Goal: Task Accomplishment & Management: Use online tool/utility

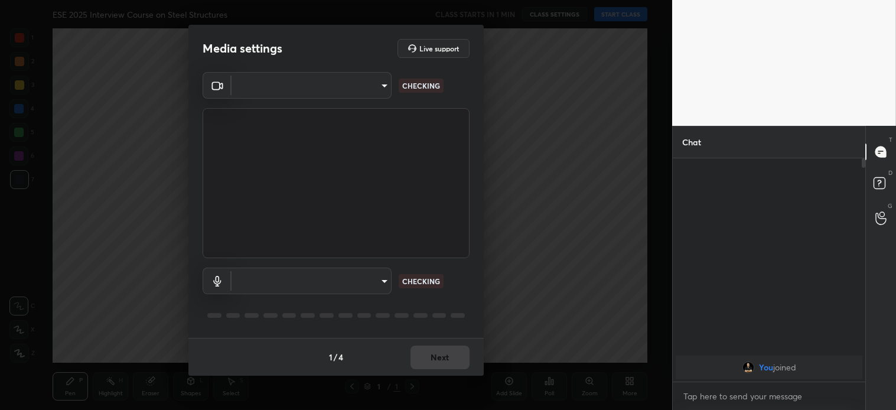
scroll to position [249, 189]
type input "4bfdfda2403b6d68f176426dd88df415565bc736d2c8515bfccc9dd946900e58"
type input "default"
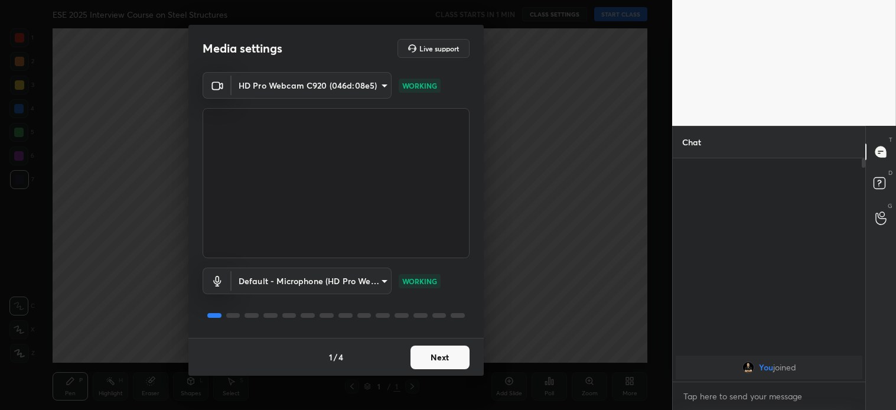
click at [451, 358] on button "Next" at bounding box center [440, 358] width 59 height 24
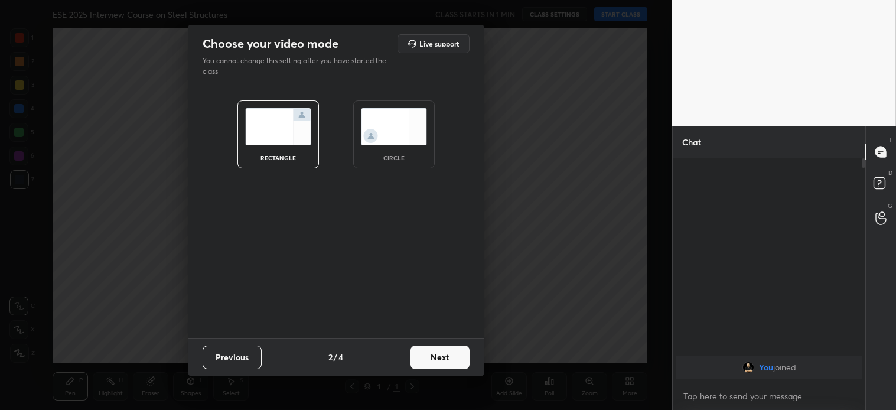
click at [451, 357] on button "Next" at bounding box center [440, 358] width 59 height 24
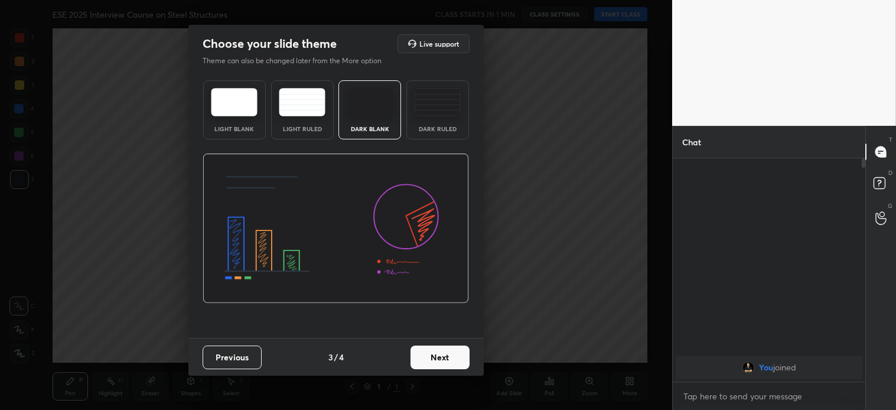
click at [452, 357] on button "Next" at bounding box center [440, 358] width 59 height 24
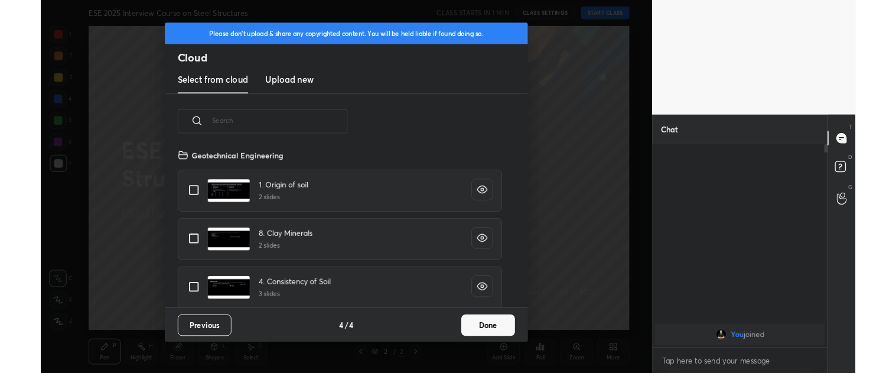
scroll to position [175, 379]
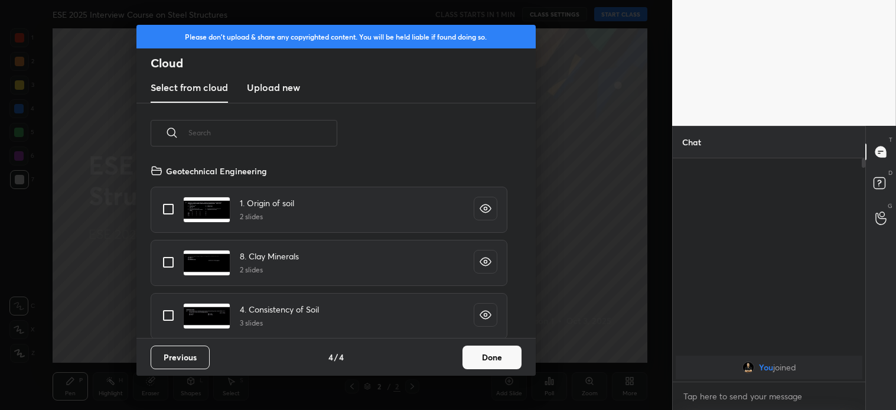
click at [497, 359] on button "Done" at bounding box center [492, 358] width 59 height 24
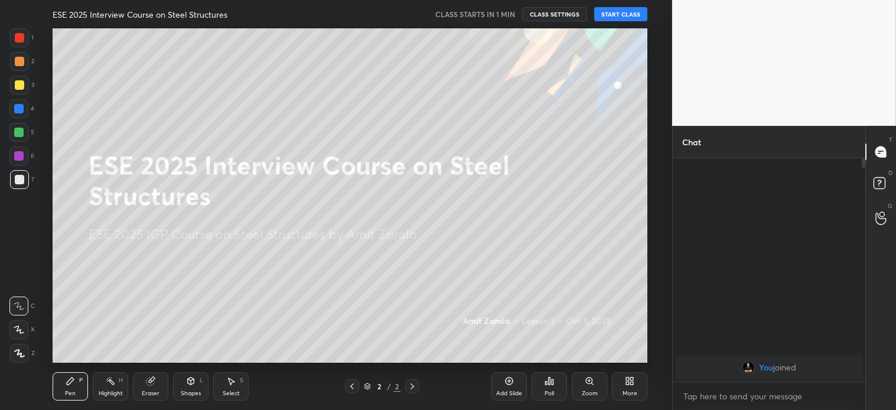
click at [15, 334] on div at bounding box center [18, 329] width 19 height 19
click at [629, 390] on div "More" at bounding box center [630, 393] width 15 height 6
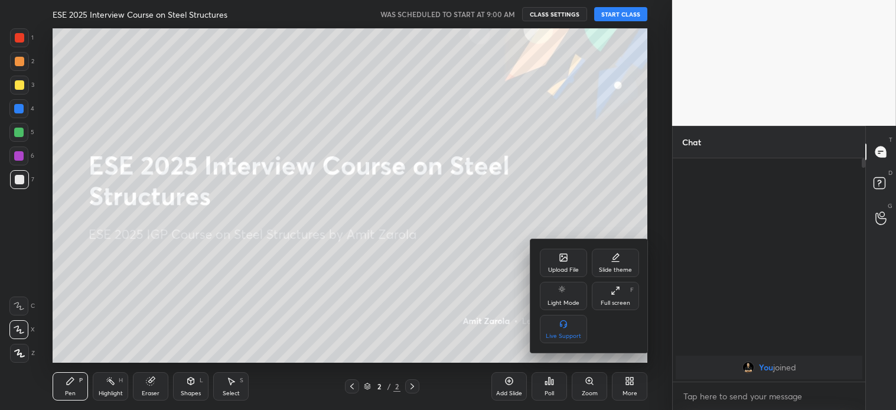
click at [562, 298] on div "Light Mode" at bounding box center [563, 296] width 47 height 28
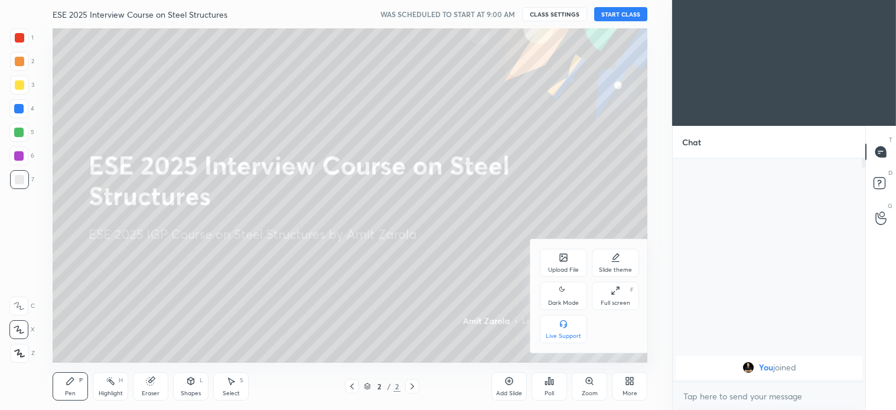
click at [404, 294] on div at bounding box center [448, 205] width 896 height 410
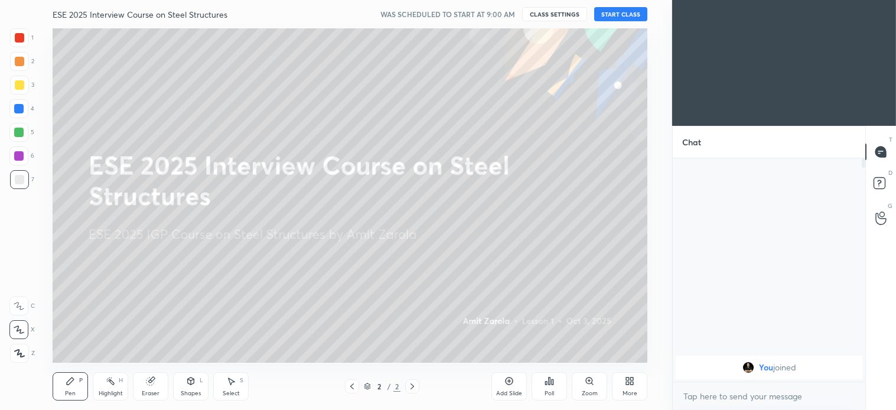
click at [622, 11] on button "START CLASS" at bounding box center [620, 14] width 53 height 14
click at [505, 18] on button "mute" at bounding box center [498, 14] width 43 height 14
click at [505, 14] on span "unmute" at bounding box center [503, 14] width 25 height 8
click at [516, 380] on div "Add Slide" at bounding box center [509, 386] width 35 height 28
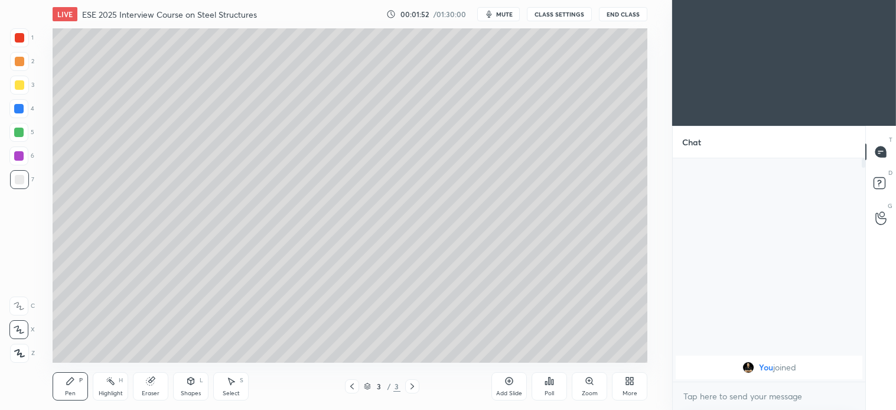
click at [19, 86] on div at bounding box center [19, 84] width 9 height 9
click at [508, 18] on button "mute" at bounding box center [498, 14] width 43 height 14
click at [507, 12] on span "unmute" at bounding box center [503, 14] width 25 height 8
click at [506, 16] on span "mute" at bounding box center [504, 14] width 17 height 8
click at [508, 13] on span "unmute" at bounding box center [503, 14] width 25 height 8
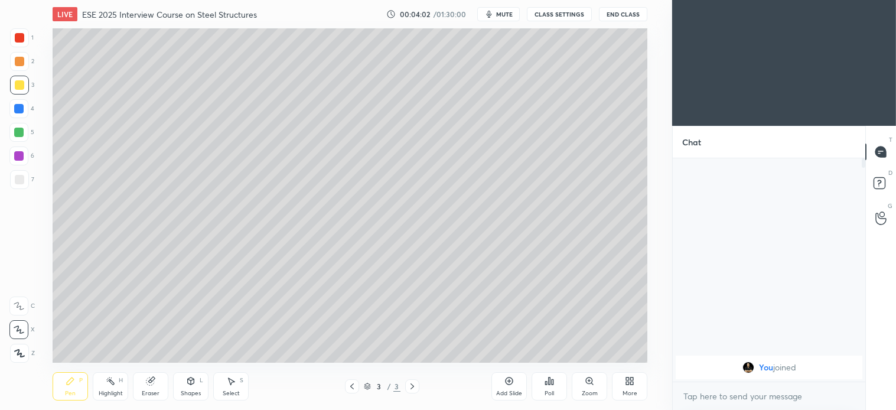
click at [192, 384] on icon at bounding box center [191, 380] width 6 height 7
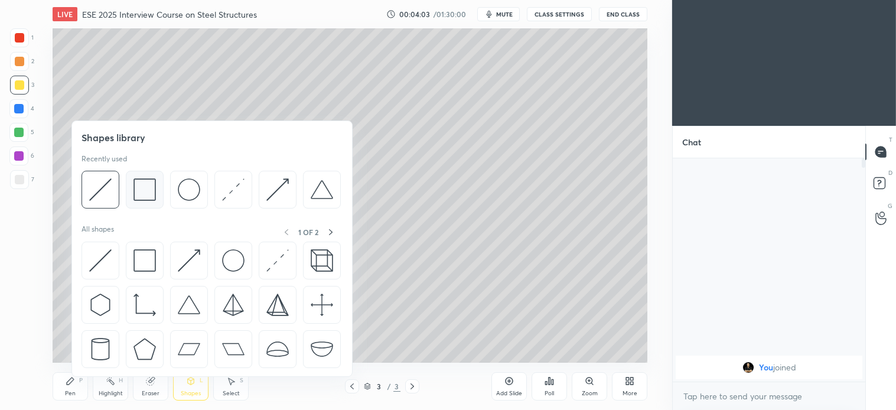
click at [147, 197] on img at bounding box center [145, 189] width 22 height 22
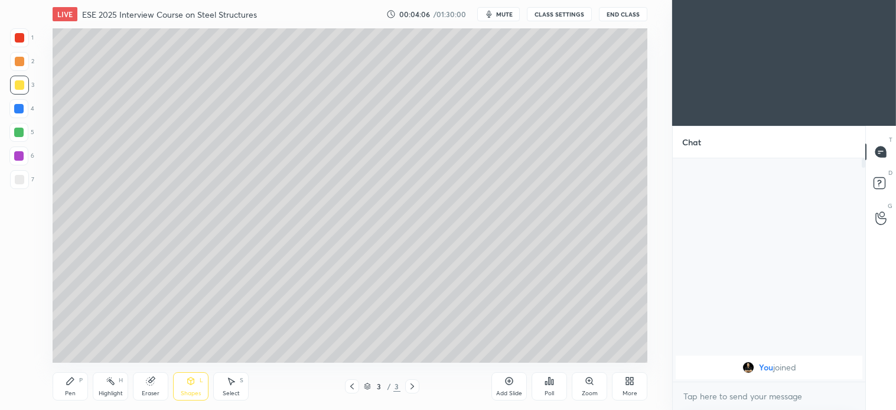
click at [69, 385] on icon at bounding box center [70, 380] width 9 height 9
click at [24, 185] on div at bounding box center [19, 179] width 19 height 19
click at [236, 384] on div "Select S" at bounding box center [230, 386] width 35 height 28
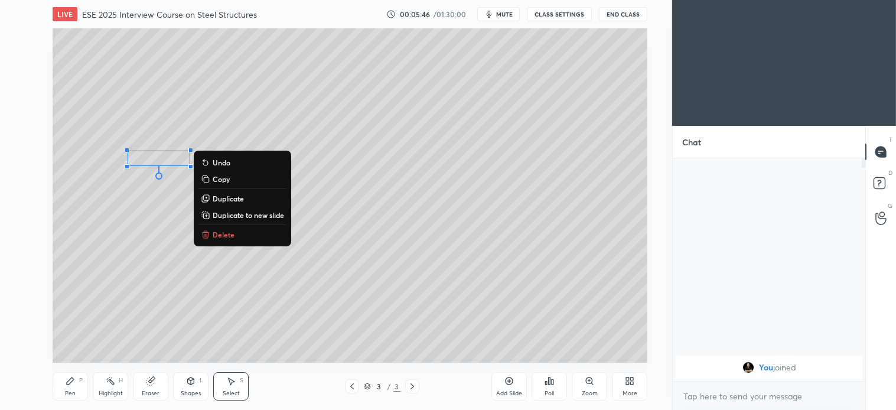
click at [226, 230] on p "Delete" at bounding box center [224, 234] width 22 height 9
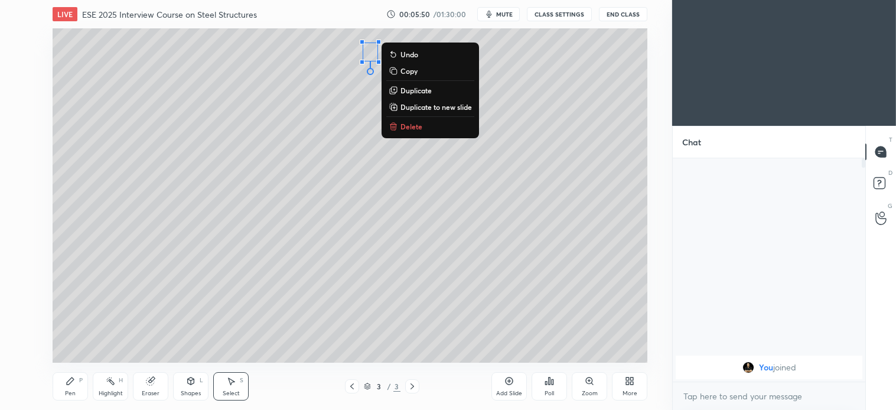
click at [418, 125] on p "Delete" at bounding box center [412, 126] width 22 height 9
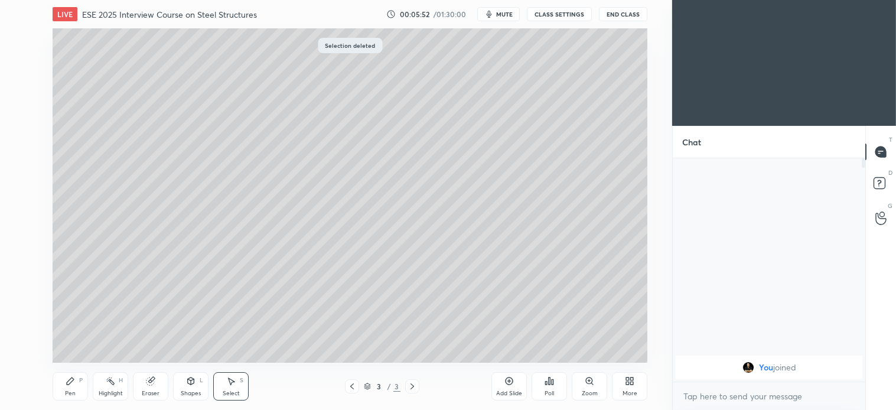
click at [67, 390] on div "Pen" at bounding box center [70, 393] width 11 height 6
click at [232, 389] on div "Select S" at bounding box center [230, 386] width 35 height 28
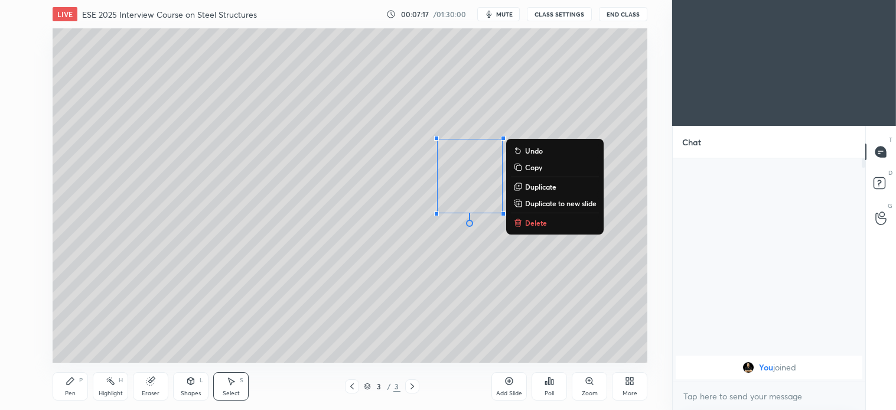
click at [547, 222] on button "Delete" at bounding box center [555, 223] width 88 height 14
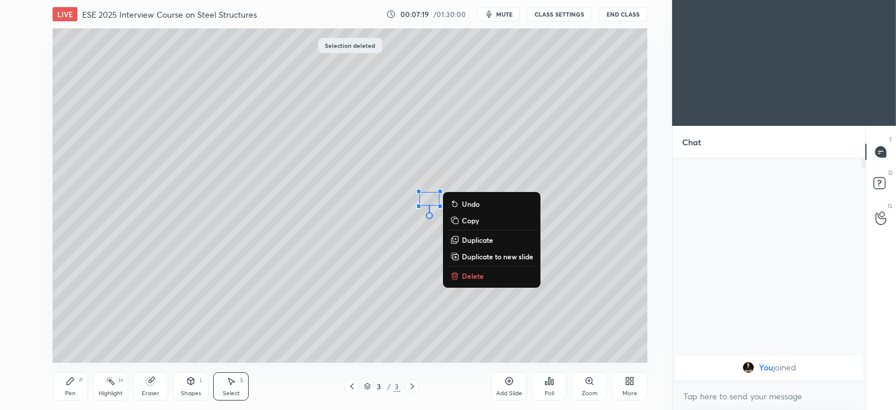
click at [460, 278] on button "Delete" at bounding box center [492, 276] width 88 height 14
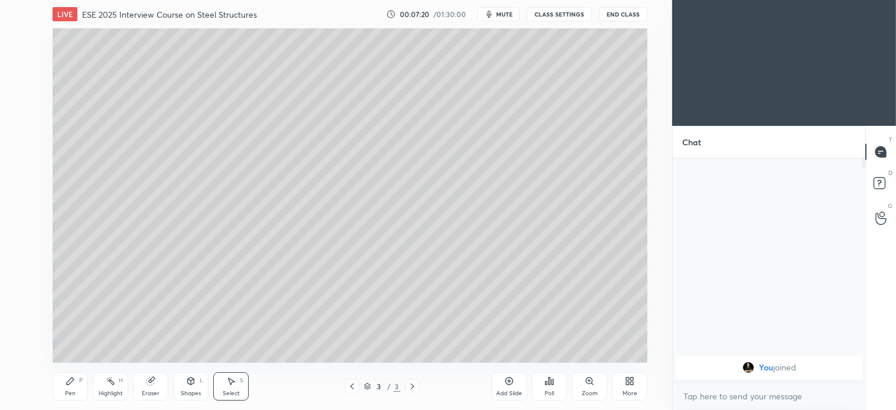
click at [63, 384] on div "Pen P" at bounding box center [70, 386] width 35 height 28
click at [229, 385] on icon at bounding box center [230, 380] width 9 height 9
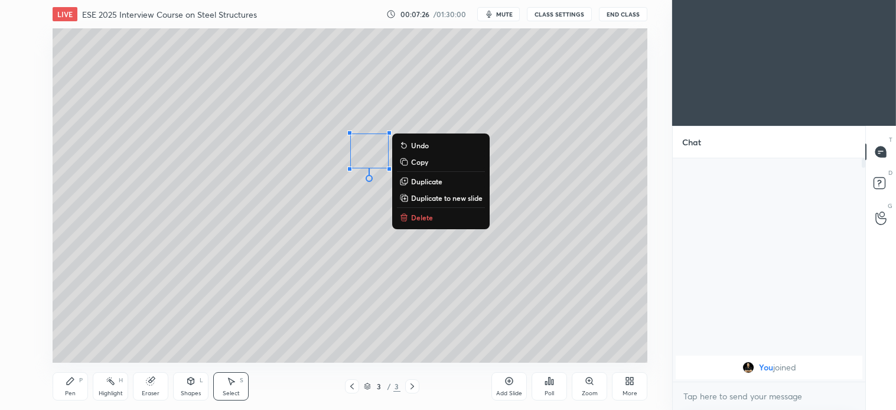
click at [425, 219] on p "Delete" at bounding box center [422, 217] width 22 height 9
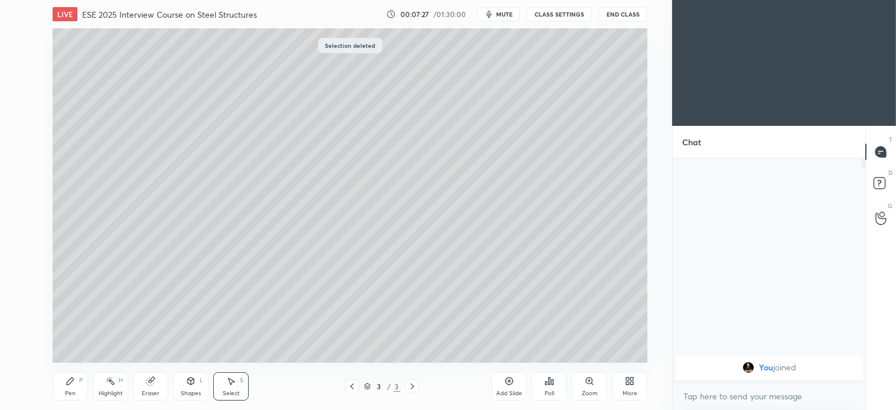
click at [66, 385] on icon at bounding box center [70, 380] width 9 height 9
click at [233, 389] on div "Select S" at bounding box center [230, 386] width 35 height 28
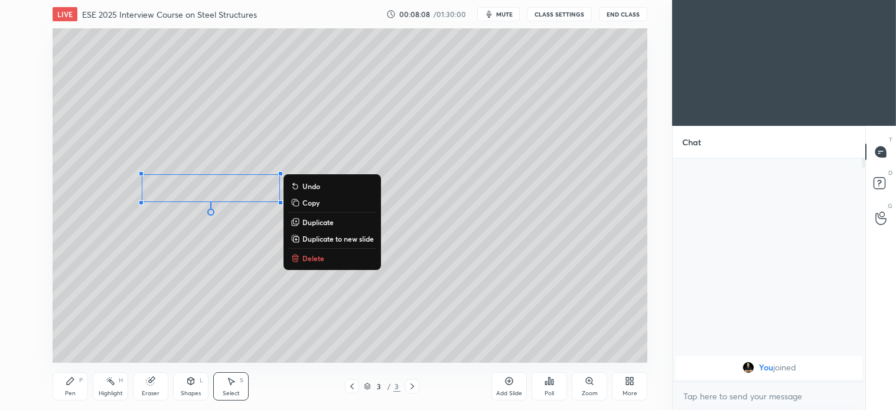
click at [324, 258] on button "Delete" at bounding box center [332, 258] width 88 height 14
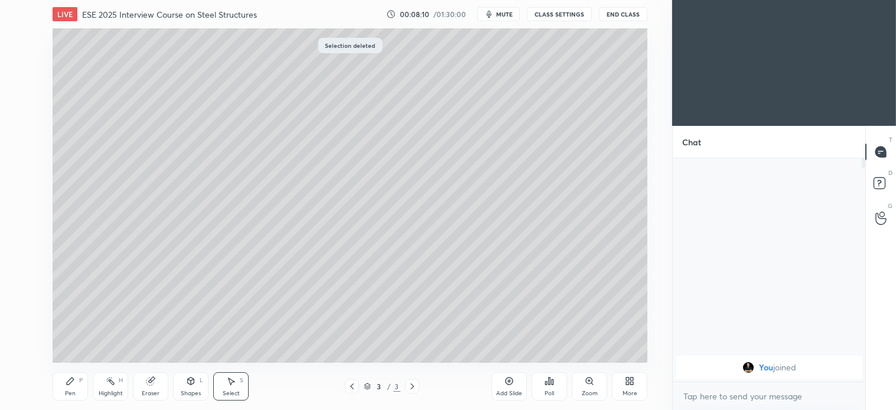
click at [83, 369] on div "Pen P Highlight H Eraser Shapes L Select S 3 / 3 Add Slide Poll Zoom More" at bounding box center [350, 386] width 595 height 47
click at [65, 388] on div "Pen P" at bounding box center [70, 386] width 35 height 28
click at [13, 131] on div at bounding box center [18, 132] width 19 height 19
click at [17, 77] on div at bounding box center [19, 85] width 19 height 19
click at [232, 389] on div "Select S" at bounding box center [230, 386] width 35 height 28
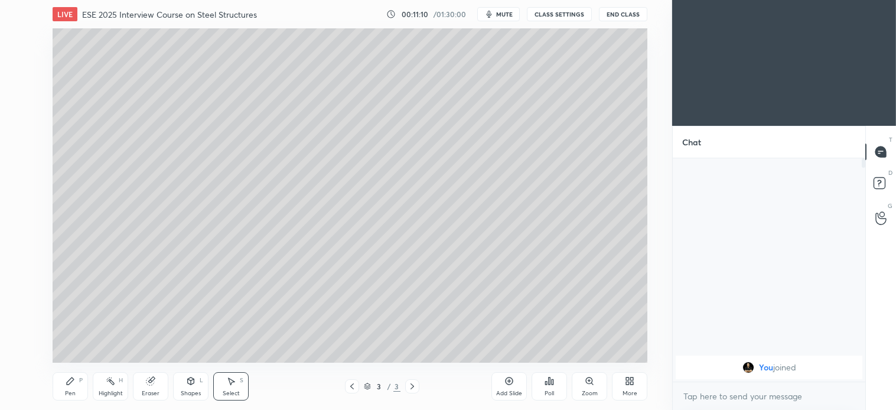
click at [67, 400] on div "Pen P" at bounding box center [70, 386] width 35 height 28
click at [229, 386] on icon at bounding box center [230, 380] width 9 height 9
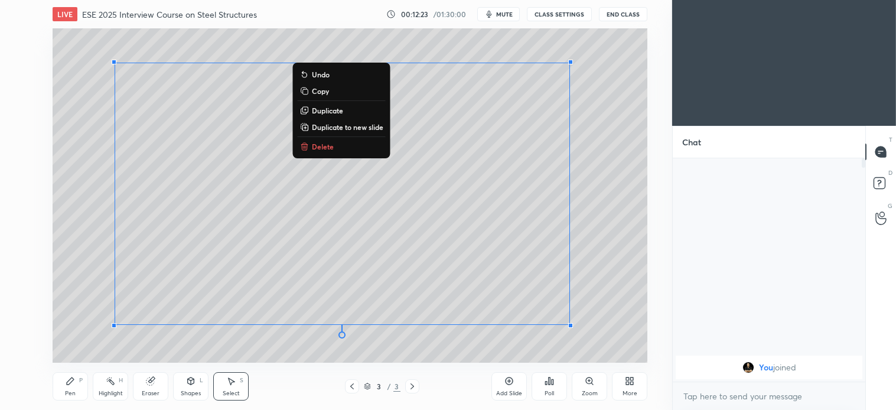
click at [331, 147] on p "Delete" at bounding box center [323, 146] width 22 height 9
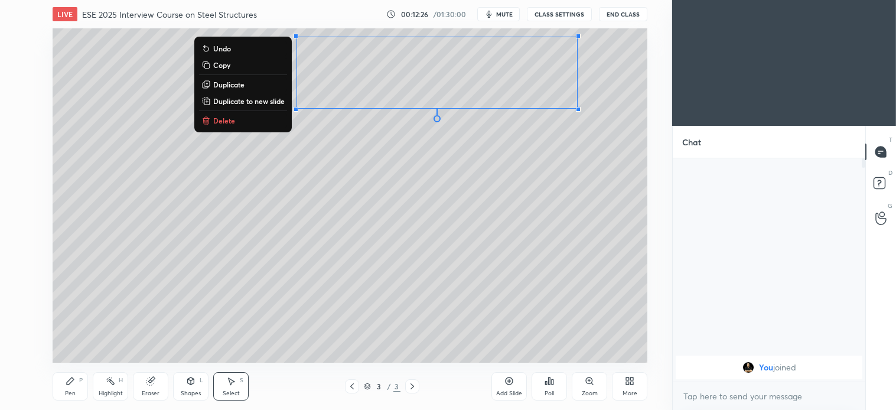
click at [229, 122] on p "Delete" at bounding box center [224, 120] width 22 height 9
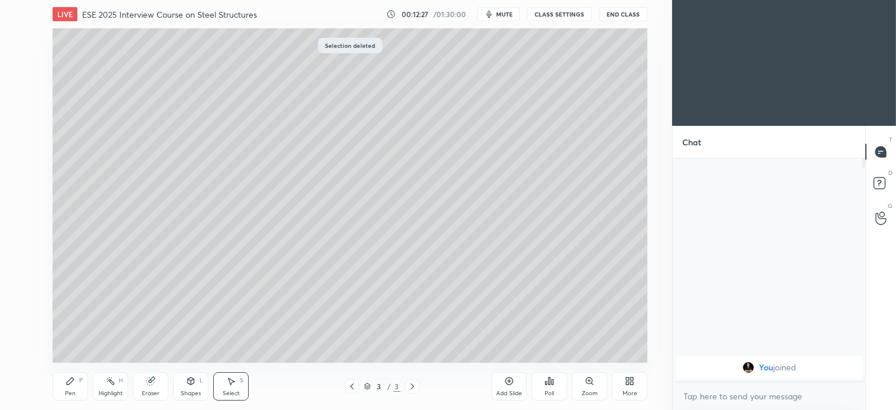
click at [69, 382] on icon at bounding box center [70, 380] width 7 height 7
click at [193, 386] on icon at bounding box center [190, 380] width 9 height 9
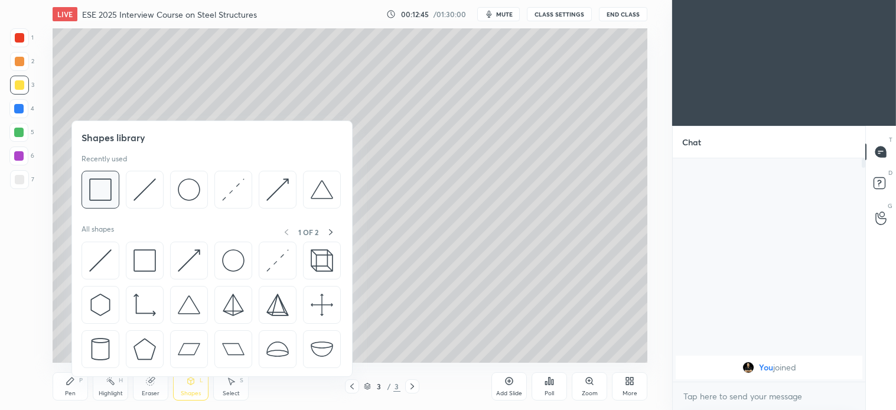
click at [103, 191] on img at bounding box center [100, 189] width 22 height 22
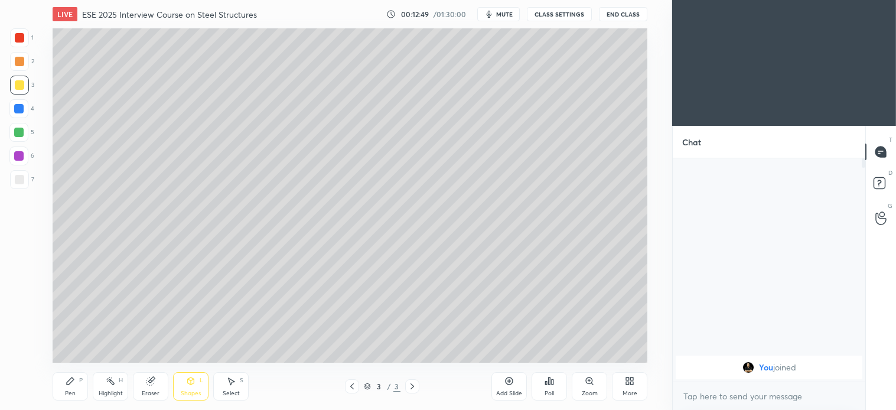
click at [69, 392] on div "Pen" at bounding box center [70, 393] width 11 height 6
click at [19, 131] on div at bounding box center [18, 132] width 9 height 9
click at [505, 14] on span "mute" at bounding box center [504, 14] width 17 height 8
click at [509, 12] on span "unmute" at bounding box center [503, 14] width 25 height 8
click at [80, 382] on div "P" at bounding box center [81, 380] width 4 height 6
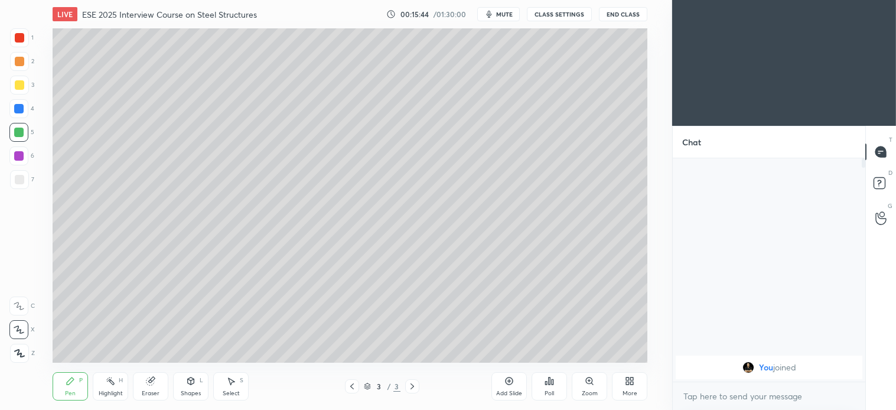
click at [15, 63] on div at bounding box center [19, 61] width 9 height 9
click at [225, 385] on div "Select S" at bounding box center [230, 386] width 35 height 28
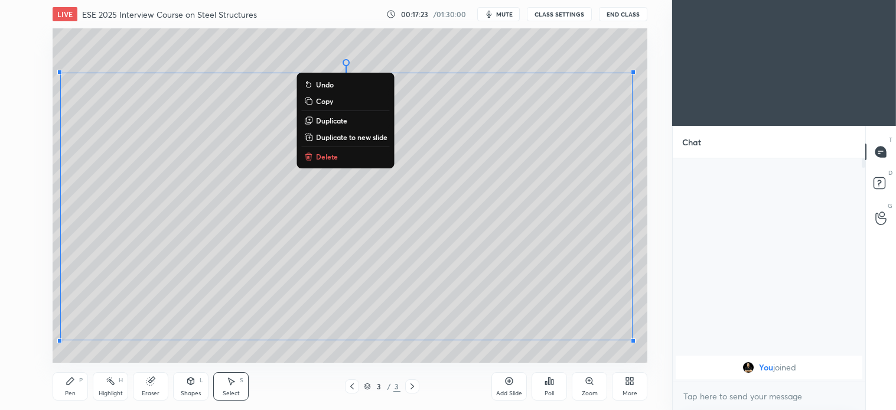
click at [324, 156] on p "Delete" at bounding box center [327, 156] width 22 height 9
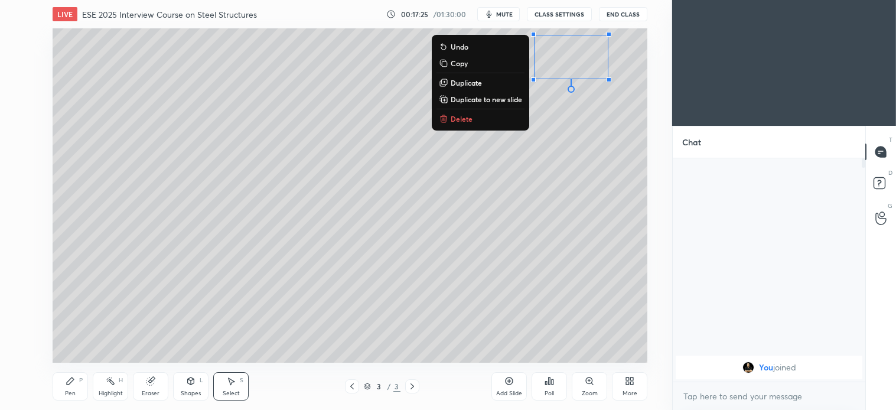
click at [467, 124] on button "Delete" at bounding box center [481, 119] width 88 height 14
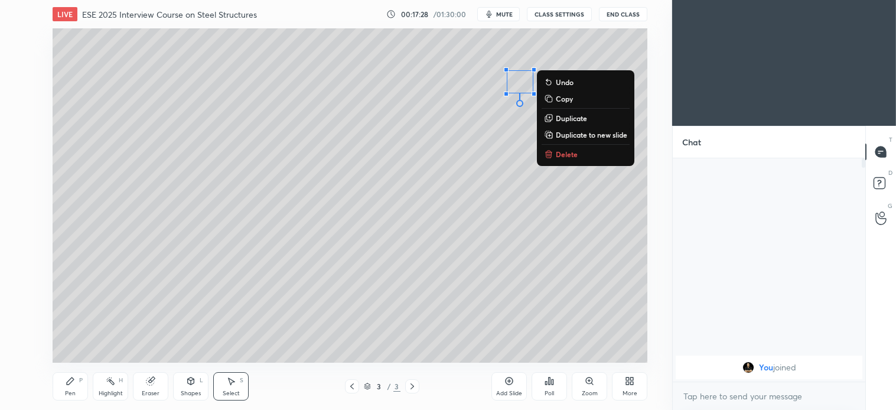
click at [569, 151] on p "Delete" at bounding box center [567, 153] width 22 height 9
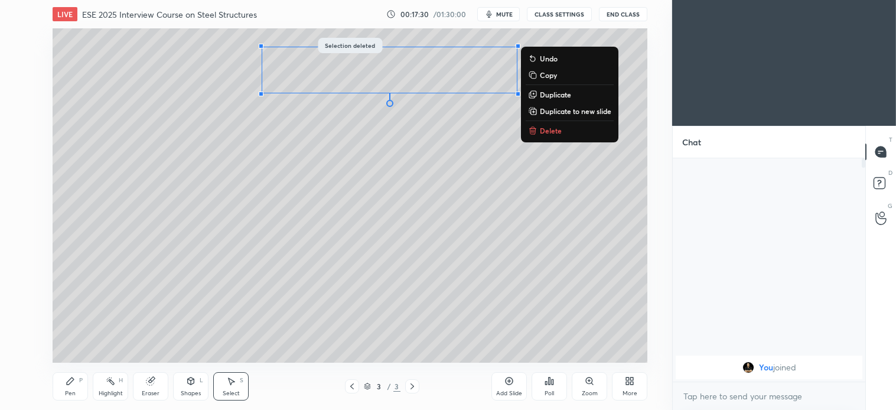
click at [554, 132] on p "Delete" at bounding box center [551, 130] width 22 height 9
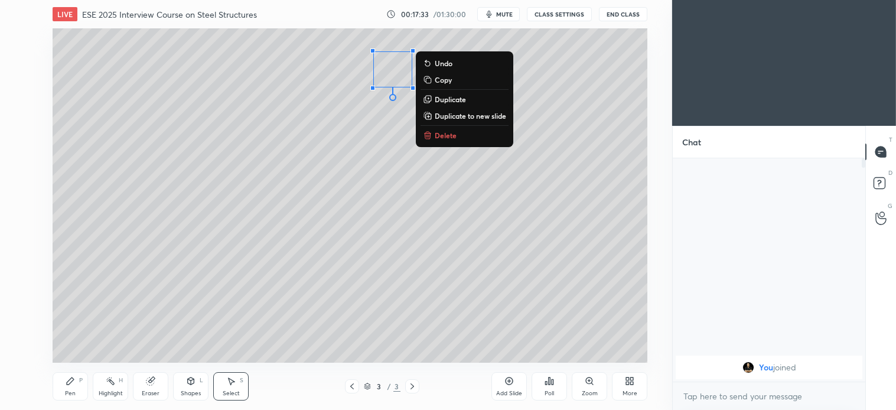
click at [441, 136] on p "Delete" at bounding box center [446, 135] width 22 height 9
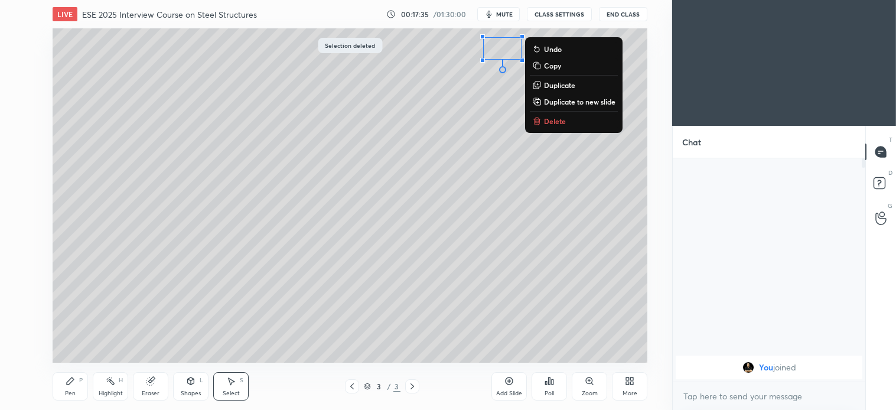
click at [558, 121] on p "Delete" at bounding box center [555, 120] width 22 height 9
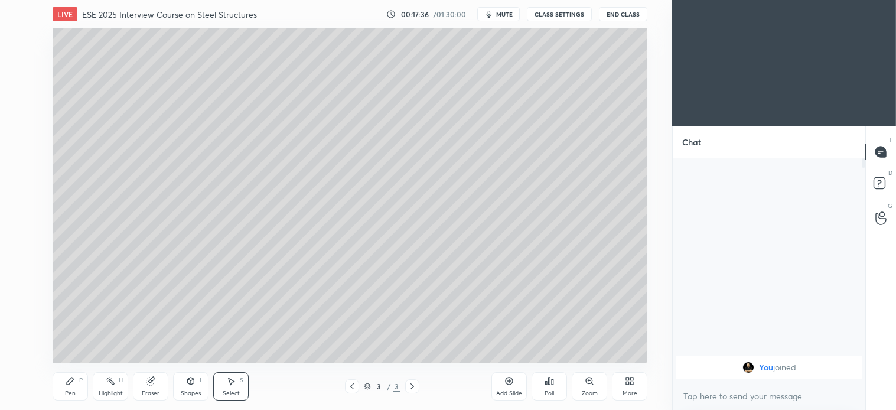
click at [73, 374] on div "Pen P" at bounding box center [70, 386] width 35 height 28
click at [33, 134] on div "5" at bounding box center [21, 132] width 25 height 19
click at [24, 77] on div at bounding box center [19, 85] width 19 height 19
click at [12, 131] on div at bounding box center [18, 132] width 19 height 19
click at [230, 381] on icon at bounding box center [232, 381] width 6 height 7
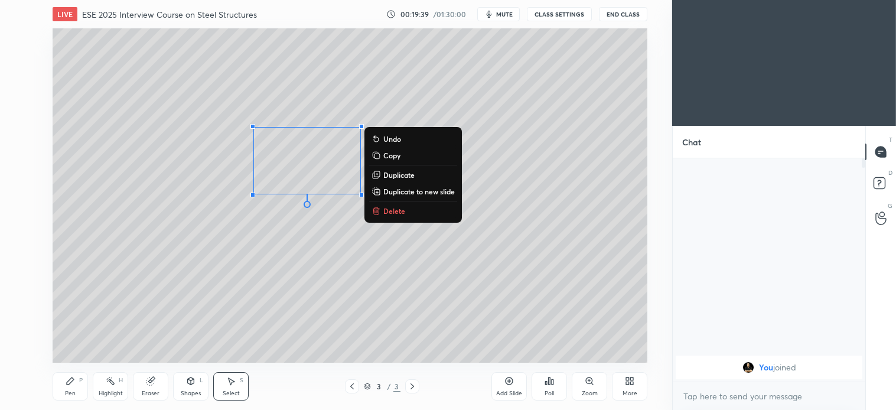
click at [393, 214] on p "Delete" at bounding box center [394, 210] width 22 height 9
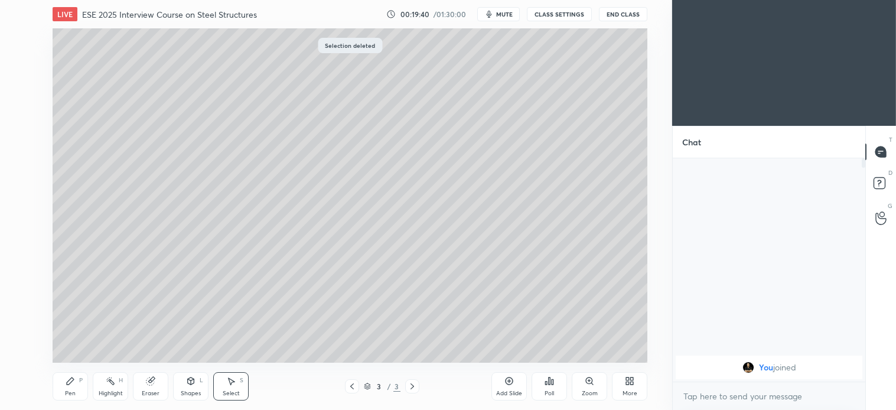
click at [262, 116] on div "0 ° Undo Copy Duplicate Duplicate to new slide Delete" at bounding box center [350, 195] width 595 height 334
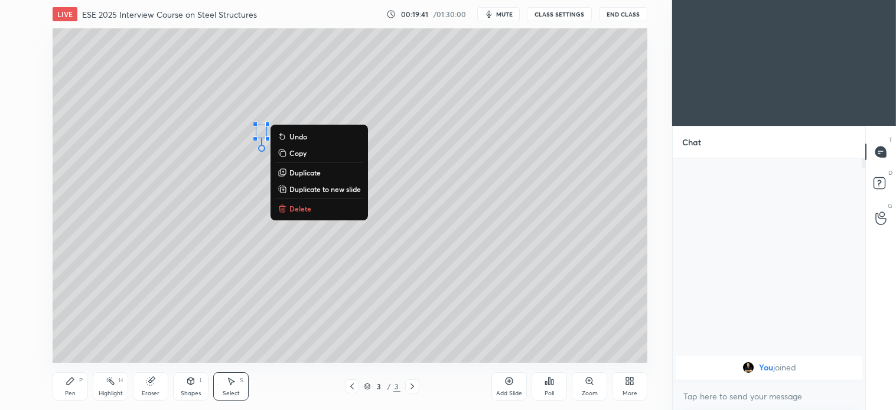
click at [297, 210] on p "Delete" at bounding box center [300, 208] width 22 height 9
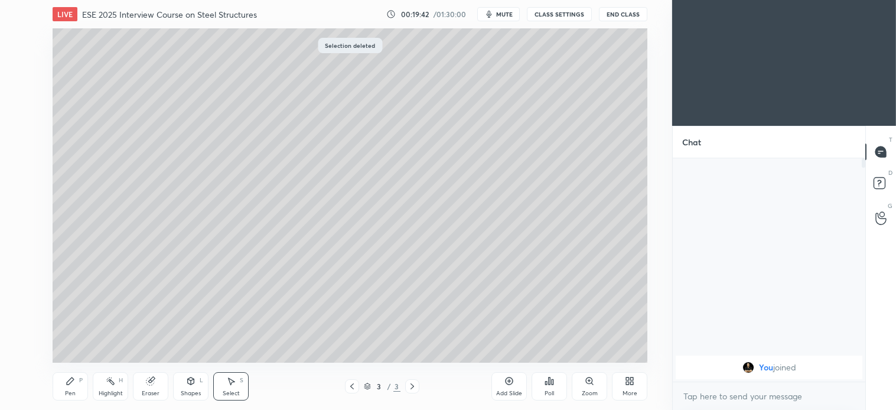
click at [66, 388] on div "Pen P" at bounding box center [70, 386] width 35 height 28
click at [232, 385] on icon at bounding box center [230, 380] width 9 height 9
click at [178, 262] on div "0 ° Undo Copy Duplicate Duplicate to new slide Delete" at bounding box center [350, 195] width 595 height 334
click at [75, 383] on div "Pen P" at bounding box center [70, 386] width 35 height 28
click at [19, 93] on div at bounding box center [19, 85] width 19 height 19
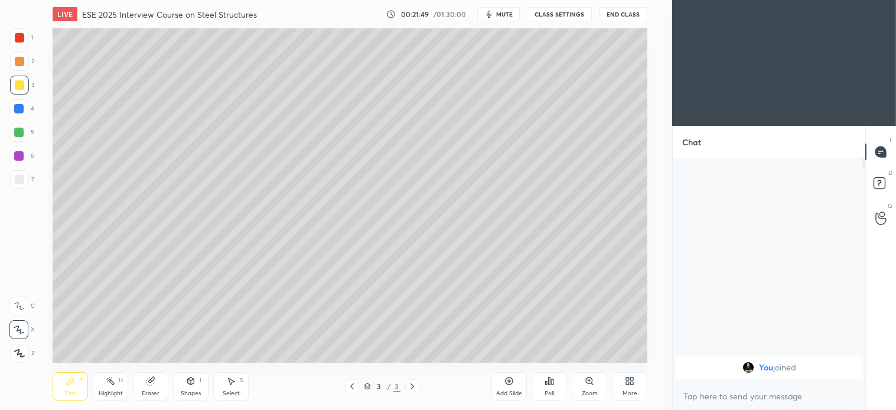
click at [25, 171] on div at bounding box center [19, 179] width 19 height 19
click at [22, 108] on div at bounding box center [18, 108] width 9 height 9
click at [235, 385] on icon at bounding box center [230, 380] width 9 height 9
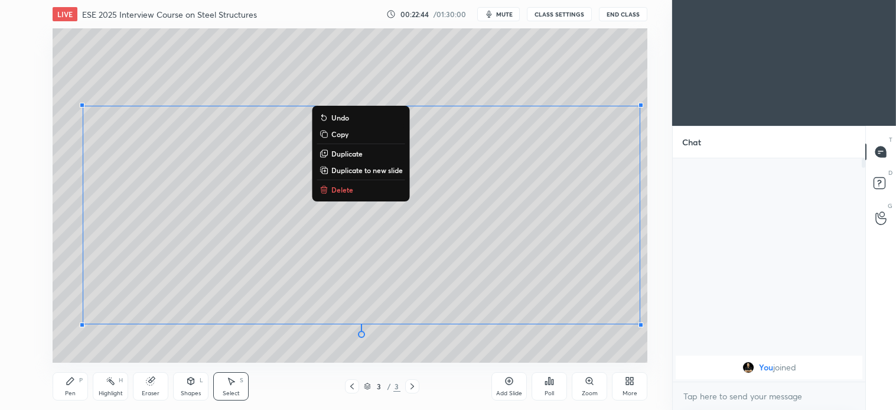
click at [344, 188] on p "Delete" at bounding box center [342, 189] width 22 height 9
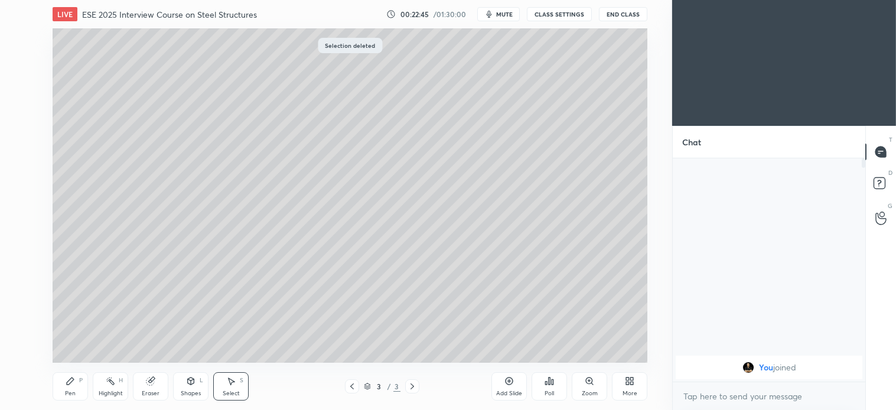
click at [72, 382] on icon at bounding box center [70, 380] width 7 height 7
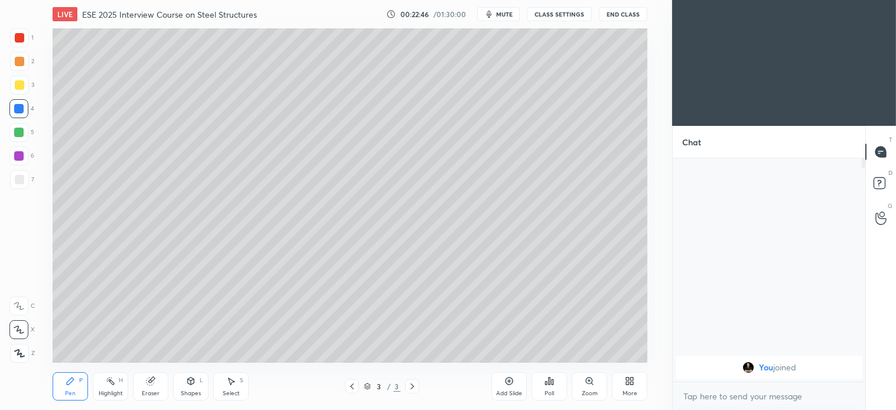
click at [198, 390] on div "Shapes" at bounding box center [191, 393] width 20 height 6
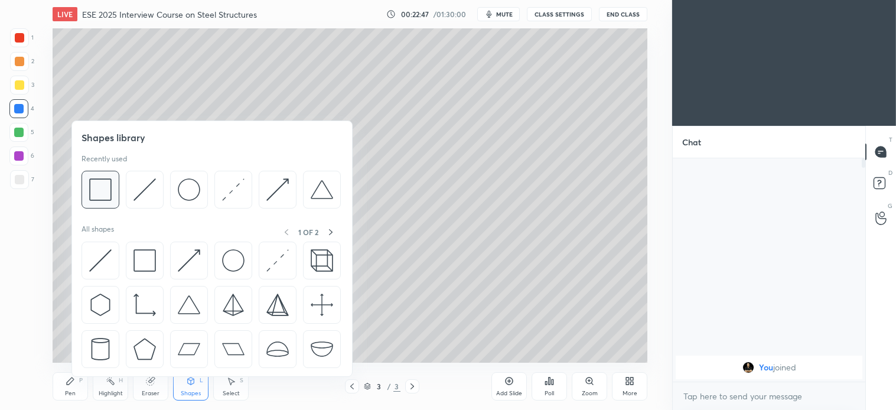
click at [97, 191] on img at bounding box center [100, 189] width 22 height 22
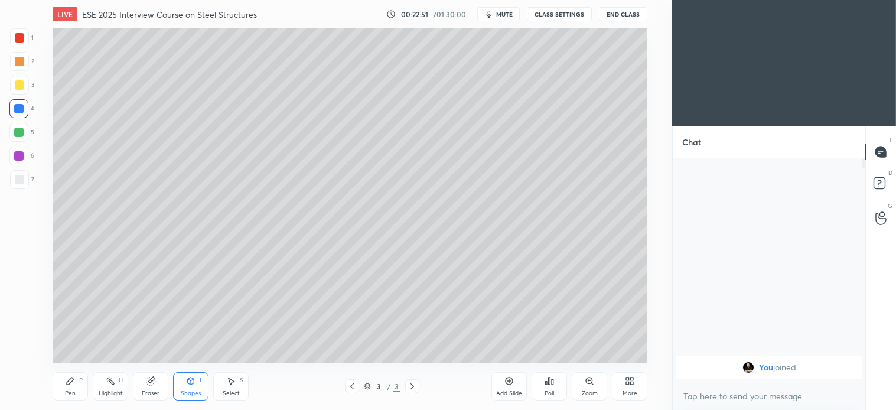
click at [77, 380] on div "Pen P" at bounding box center [70, 386] width 35 height 28
click at [232, 393] on div "Select" at bounding box center [231, 393] width 17 height 6
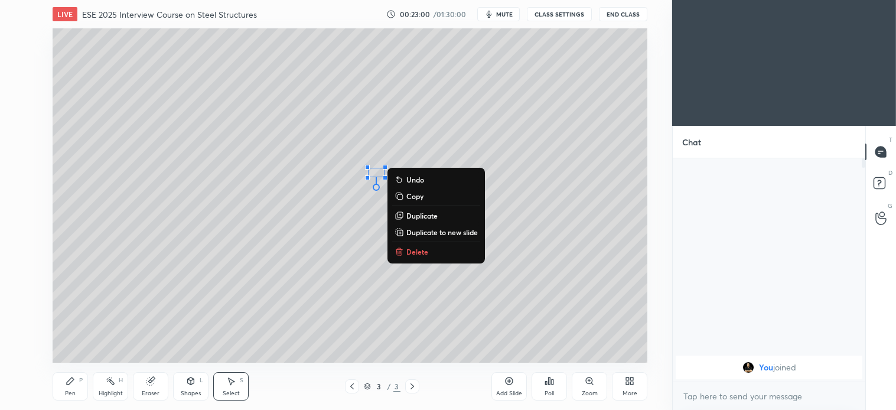
click at [421, 252] on p "Delete" at bounding box center [417, 251] width 22 height 9
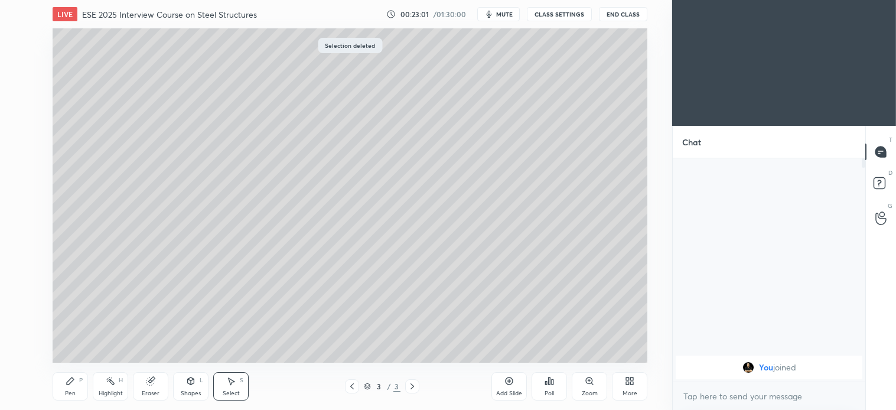
click at [79, 385] on div "Pen P" at bounding box center [70, 386] width 35 height 28
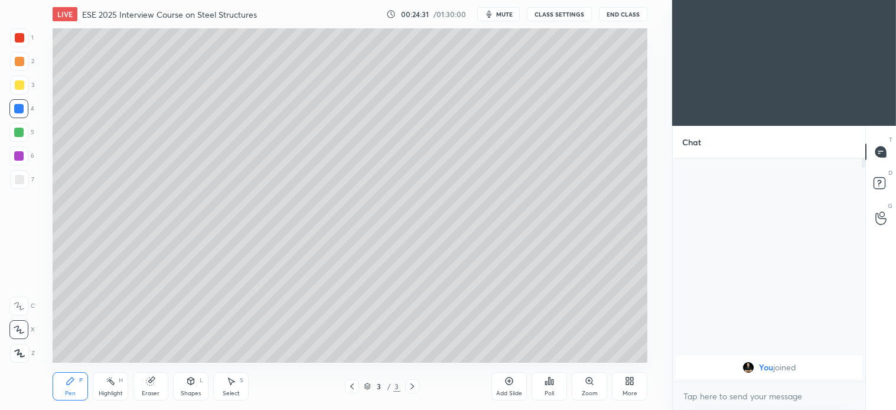
click at [503, 19] on button "mute" at bounding box center [498, 14] width 43 height 14
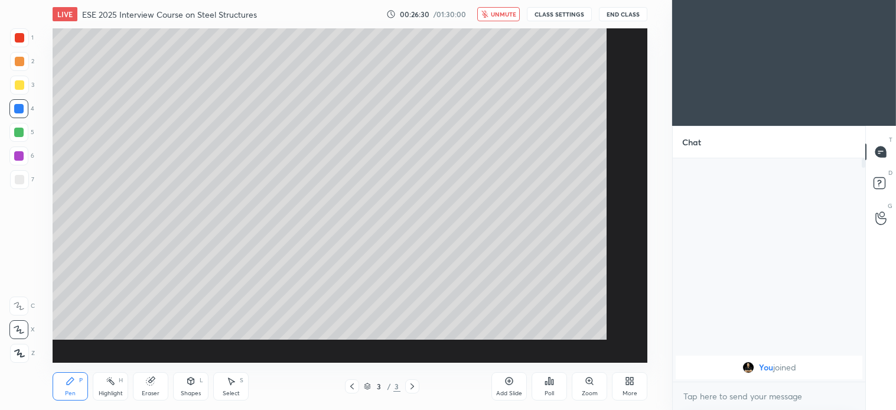
scroll to position [249, 189]
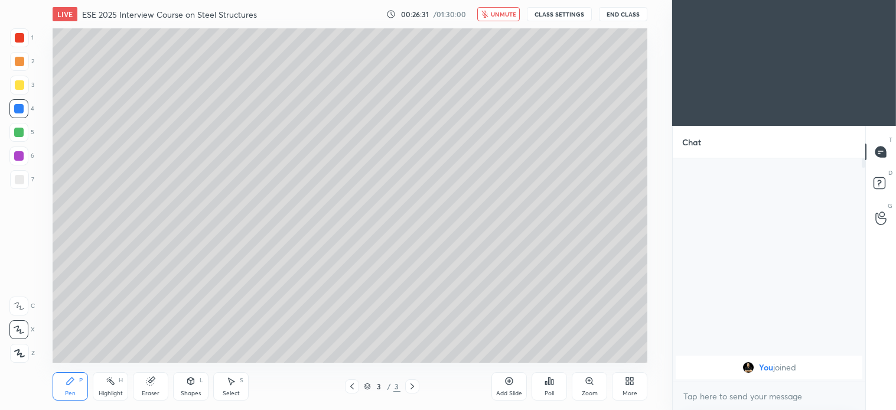
click at [634, 382] on icon at bounding box center [632, 383] width 3 height 3
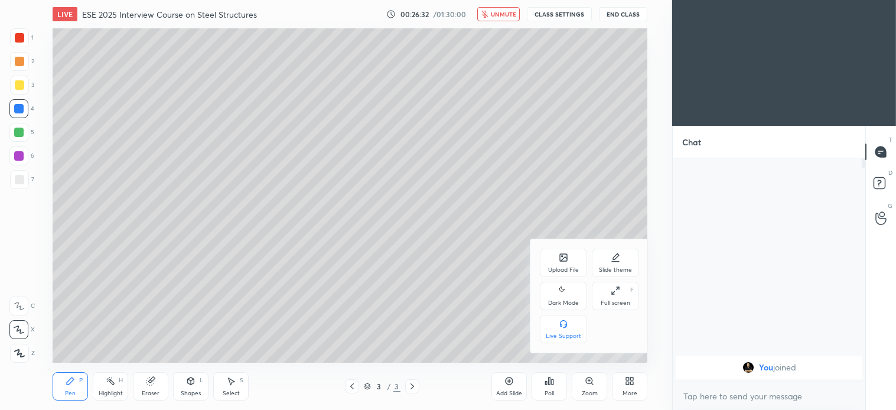
click at [564, 263] on div "Upload File" at bounding box center [563, 263] width 47 height 28
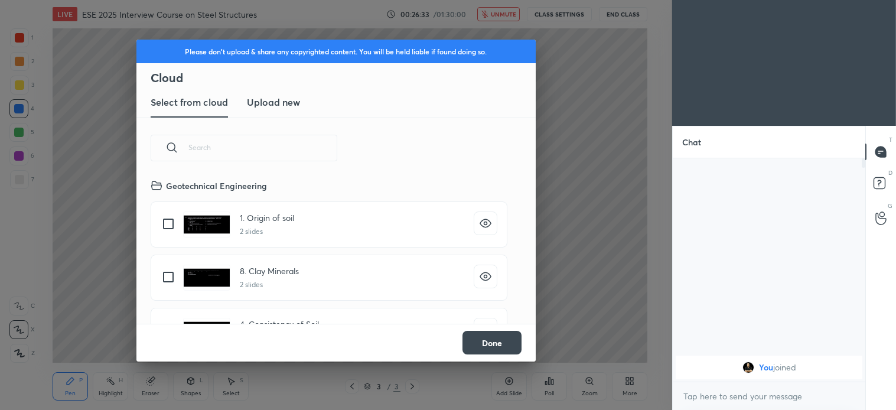
click at [279, 107] on h3 "Upload new" at bounding box center [273, 102] width 53 height 14
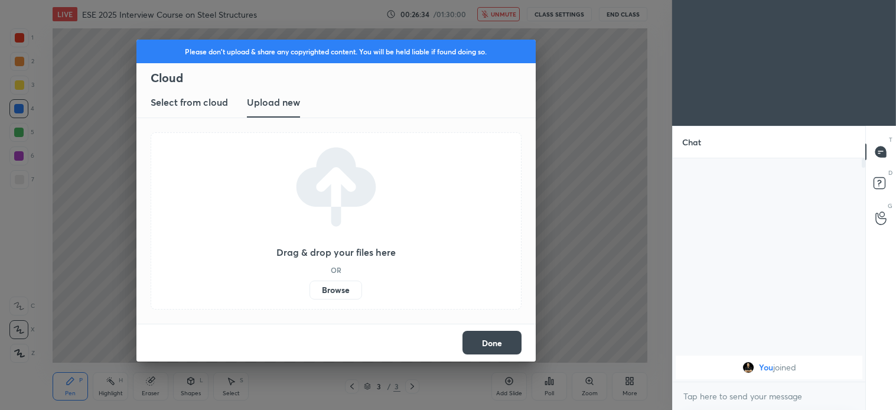
click at [341, 291] on label "Browse" at bounding box center [336, 290] width 53 height 19
click at [310, 291] on input "Browse" at bounding box center [310, 290] width 0 height 19
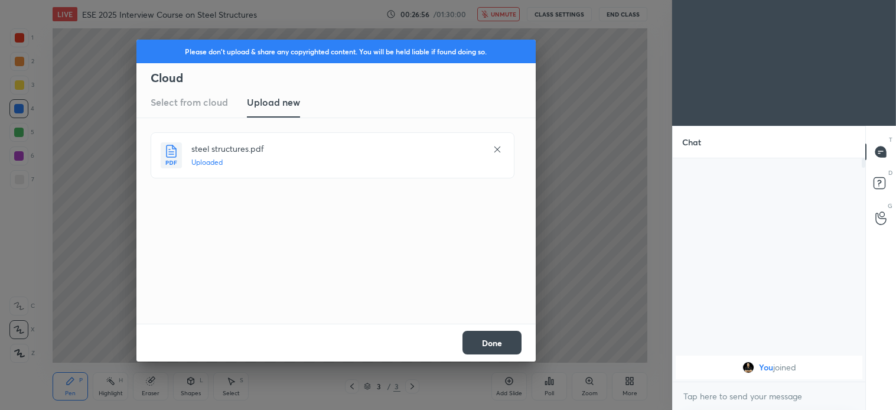
click at [487, 345] on button "Done" at bounding box center [492, 343] width 59 height 24
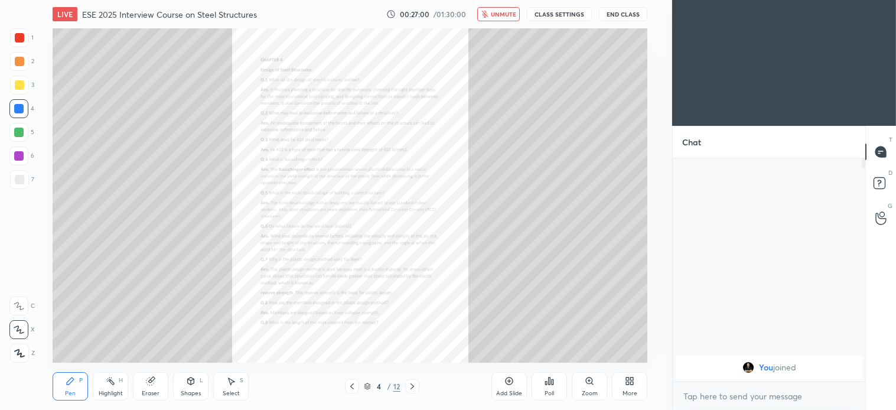
click at [497, 15] on span "unmute" at bounding box center [503, 14] width 25 height 8
click at [590, 381] on icon at bounding box center [589, 380] width 6 height 6
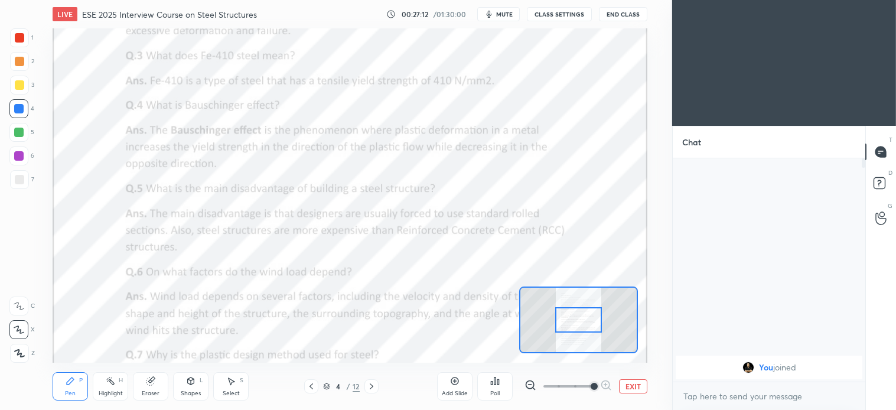
click at [19, 34] on div at bounding box center [19, 37] width 9 height 9
click at [233, 384] on icon at bounding box center [230, 380] width 9 height 9
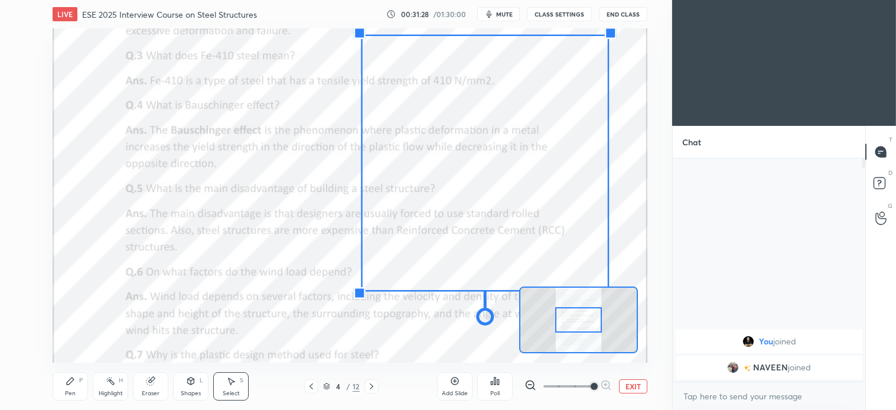
click at [315, 244] on div "0 ° Undo Copy Duplicate Duplicate to new slide Delete" at bounding box center [351, 195] width 1488 height 836
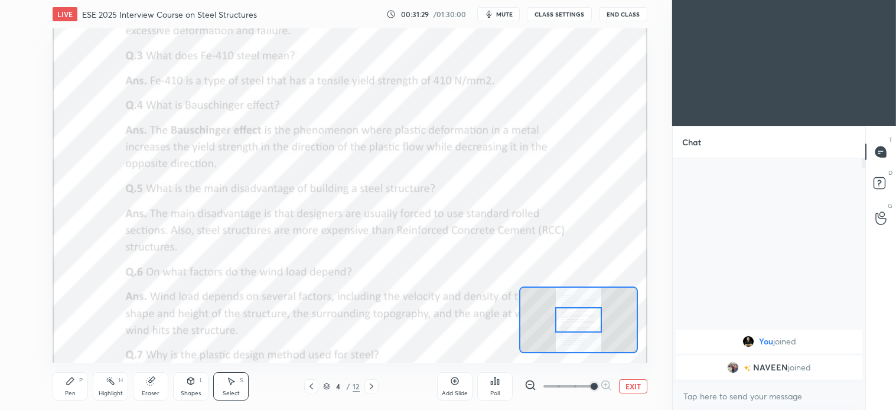
click at [154, 383] on icon at bounding box center [150, 380] width 9 height 9
click at [19, 267] on icon at bounding box center [19, 267] width 11 height 11
click at [77, 380] on div "Pen P" at bounding box center [70, 386] width 35 height 28
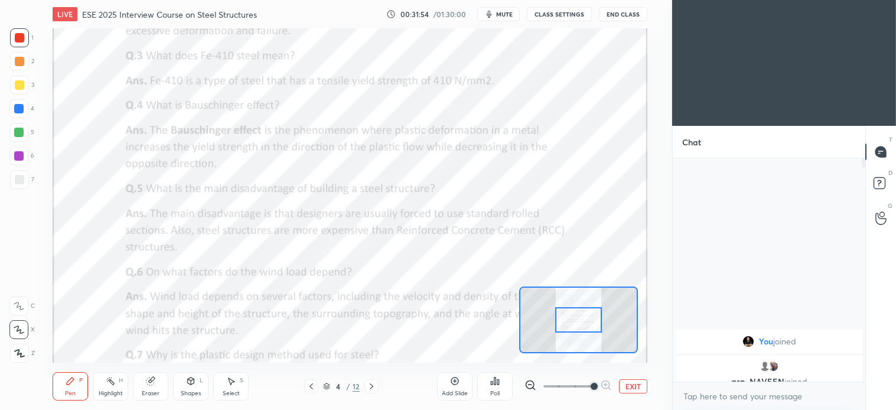
click at [67, 394] on div "Pen" at bounding box center [70, 393] width 11 height 6
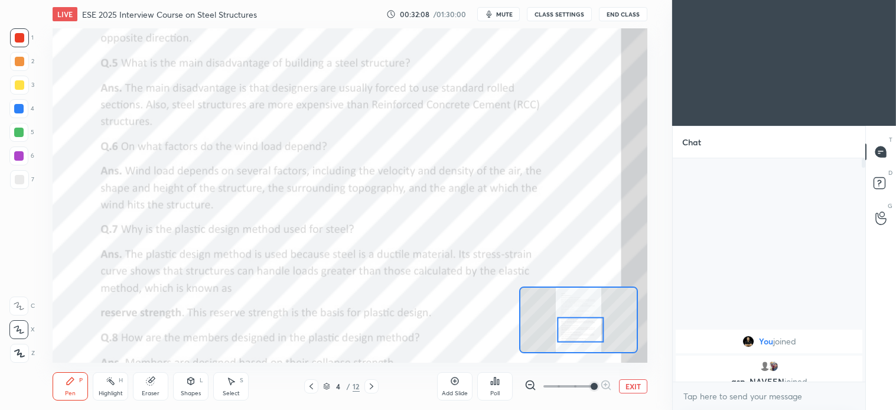
click at [69, 380] on icon at bounding box center [70, 380] width 7 height 7
click at [193, 381] on icon at bounding box center [191, 380] width 6 height 7
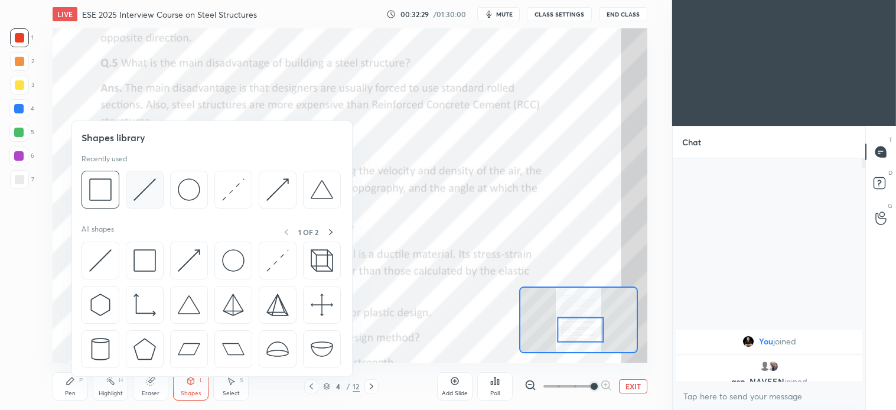
click at [146, 193] on img at bounding box center [145, 189] width 22 height 22
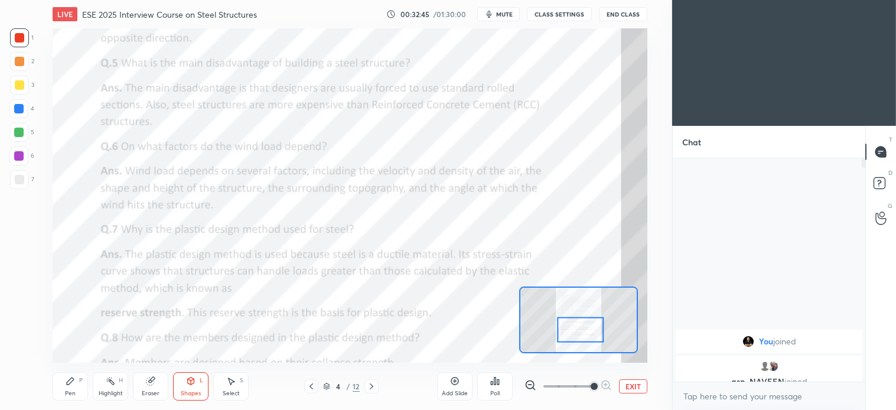
click at [73, 393] on div "Pen" at bounding box center [70, 393] width 11 height 6
click at [237, 385] on div "Select S" at bounding box center [230, 386] width 35 height 28
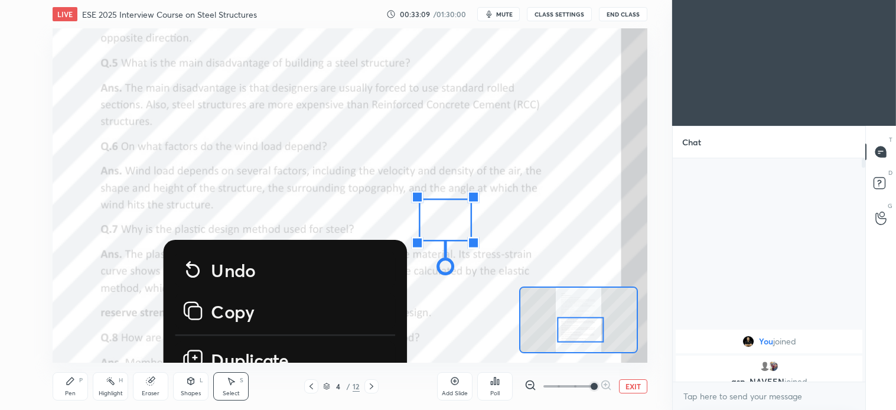
click at [324, 204] on div "0 ° Undo Copy Duplicate Duplicate to new slide Delete" at bounding box center [326, 70] width 1488 height 836
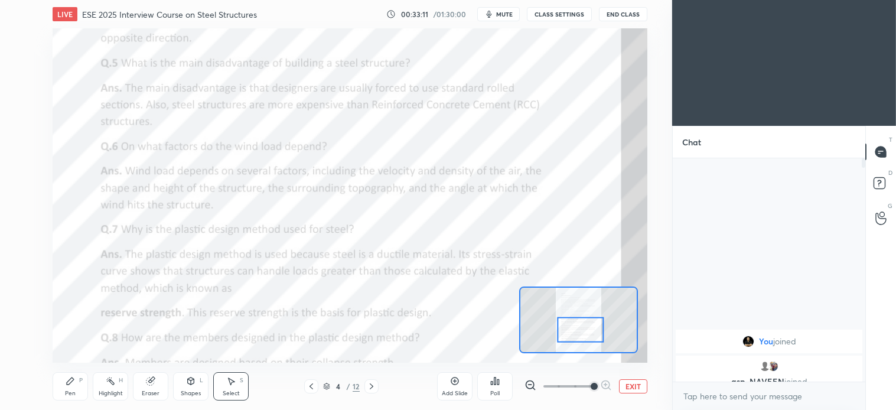
click at [157, 385] on div "Eraser" at bounding box center [150, 386] width 35 height 28
click at [74, 385] on icon at bounding box center [70, 380] width 9 height 9
click at [192, 382] on icon at bounding box center [191, 380] width 6 height 7
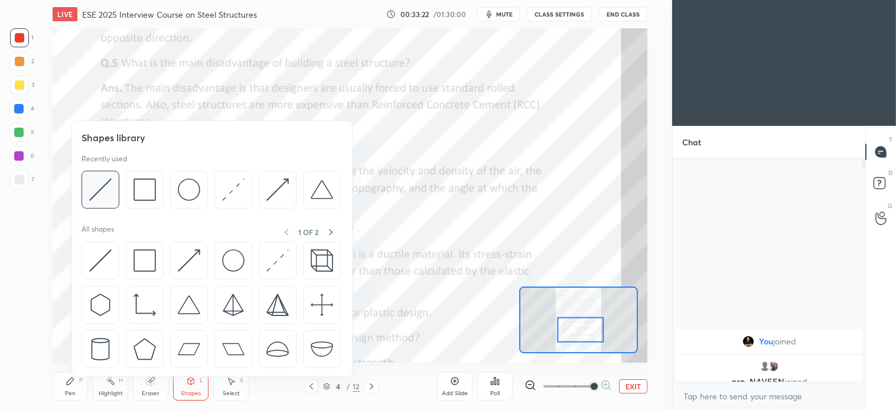
click at [109, 195] on img at bounding box center [100, 189] width 22 height 22
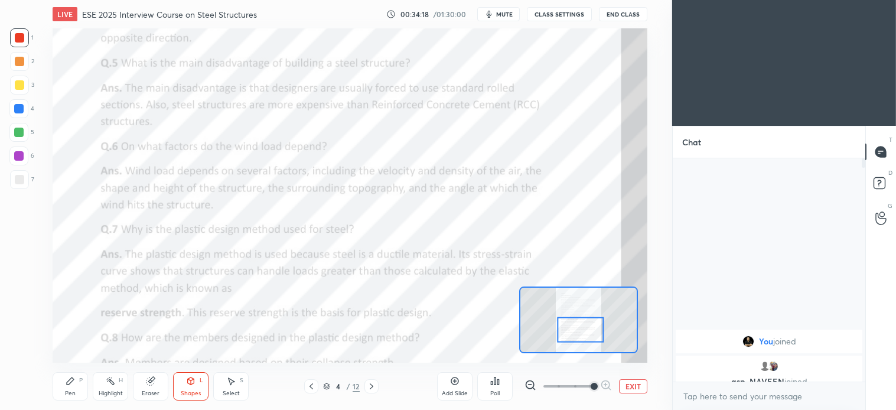
click at [373, 386] on icon at bounding box center [371, 386] width 9 height 9
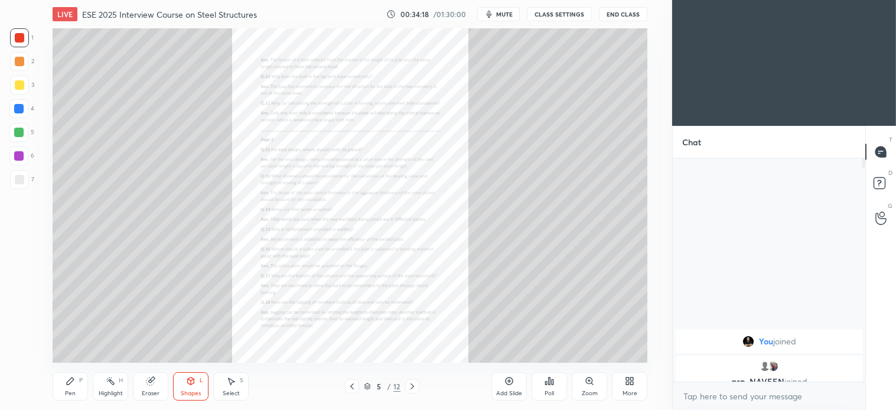
click at [369, 387] on icon at bounding box center [367, 387] width 6 height 2
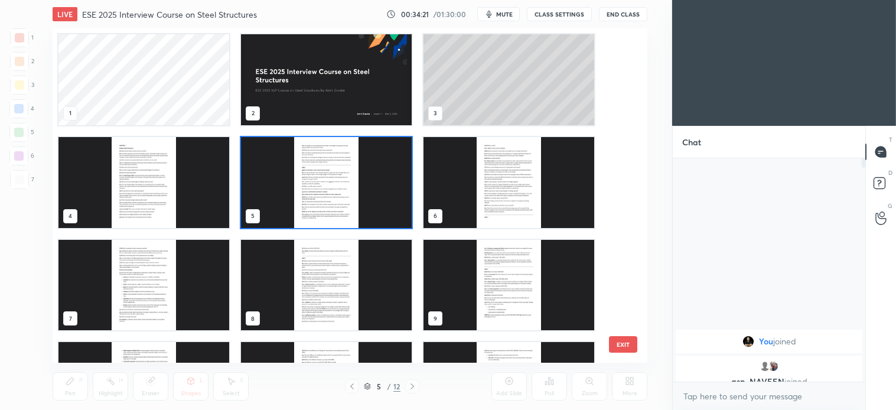
scroll to position [77, 0]
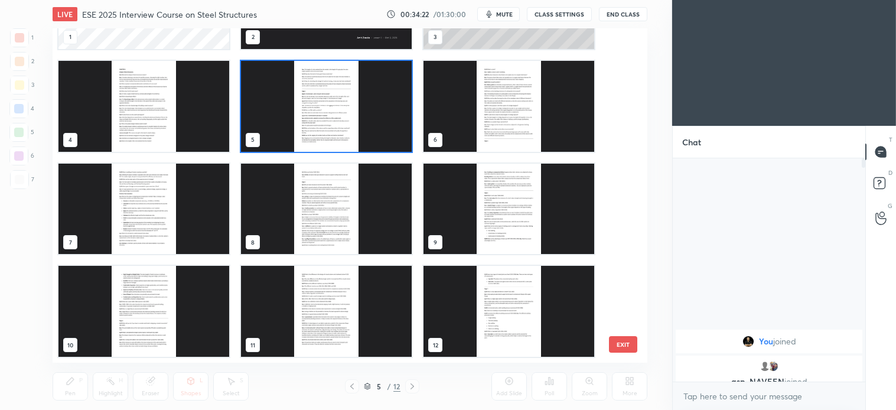
click at [568, 314] on img "grid" at bounding box center [509, 311] width 171 height 91
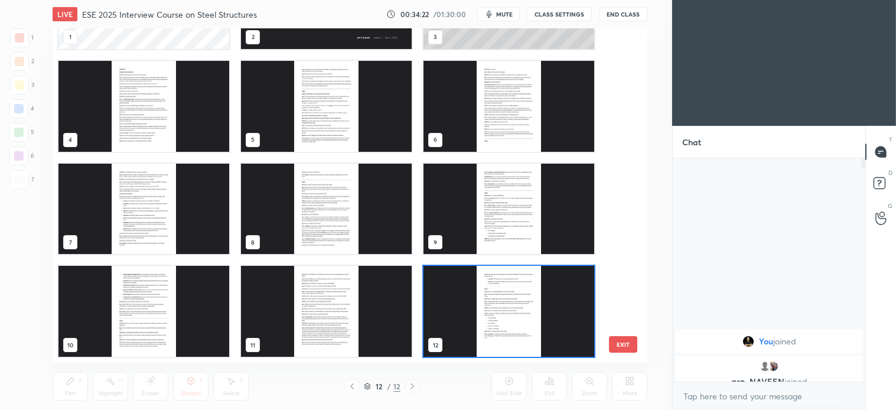
click at [565, 315] on div "1 2 3 4 5 6 7 8 9 10 11 12" at bounding box center [340, 195] width 574 height 334
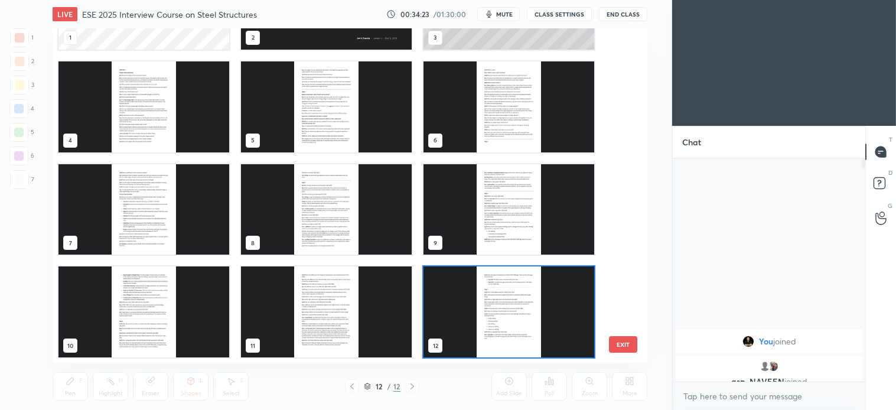
click at [514, 319] on img "grid" at bounding box center [509, 311] width 171 height 91
click at [516, 315] on img "grid" at bounding box center [509, 311] width 171 height 91
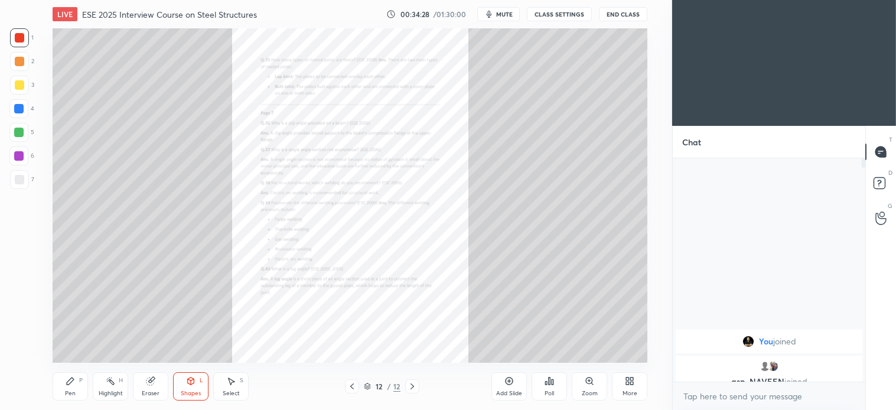
click at [594, 393] on div "Zoom" at bounding box center [590, 393] width 16 height 6
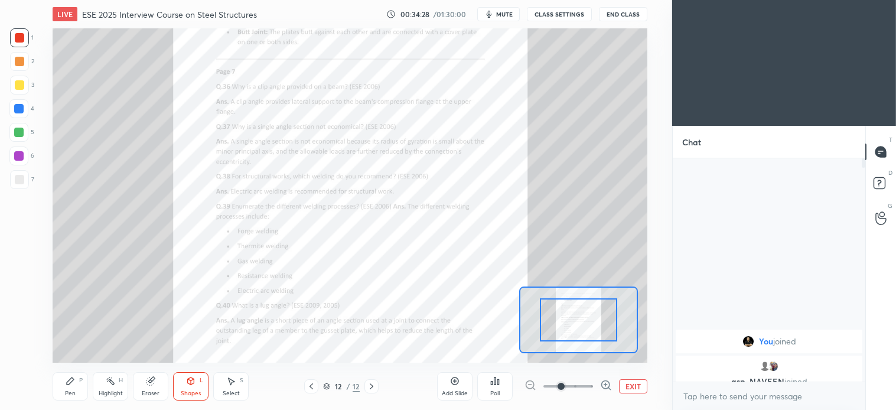
click at [565, 390] on span at bounding box center [561, 386] width 7 height 7
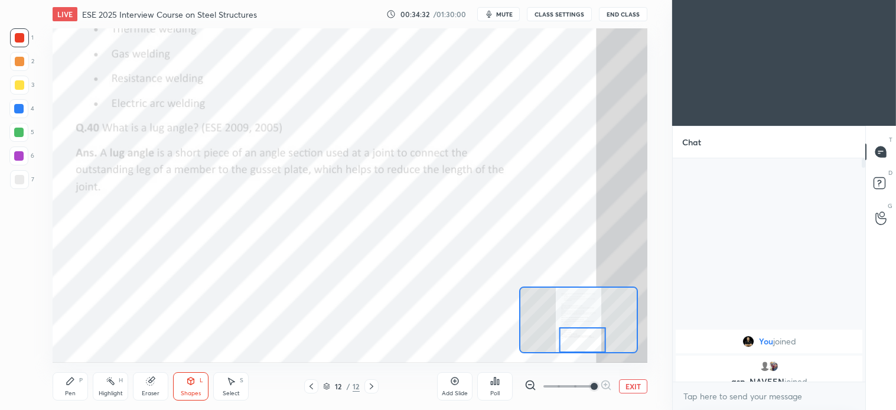
click at [79, 392] on div "Pen P" at bounding box center [70, 386] width 35 height 28
click at [154, 388] on div "Eraser" at bounding box center [150, 386] width 35 height 28
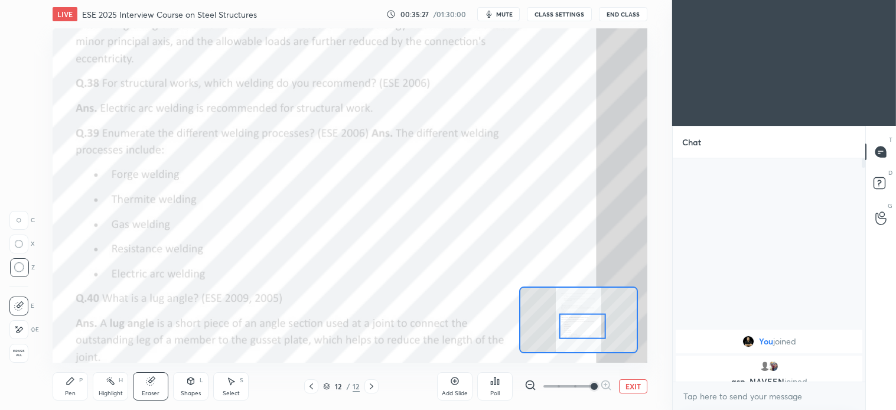
click at [69, 389] on div "Pen P" at bounding box center [70, 386] width 35 height 28
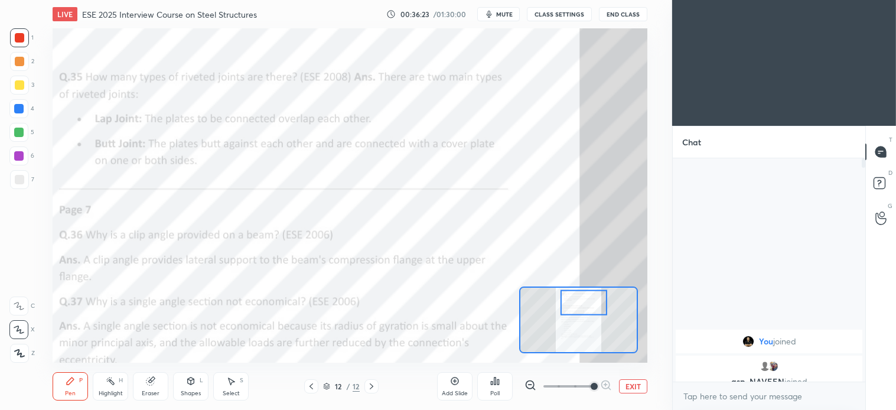
click at [229, 384] on icon at bounding box center [230, 380] width 9 height 9
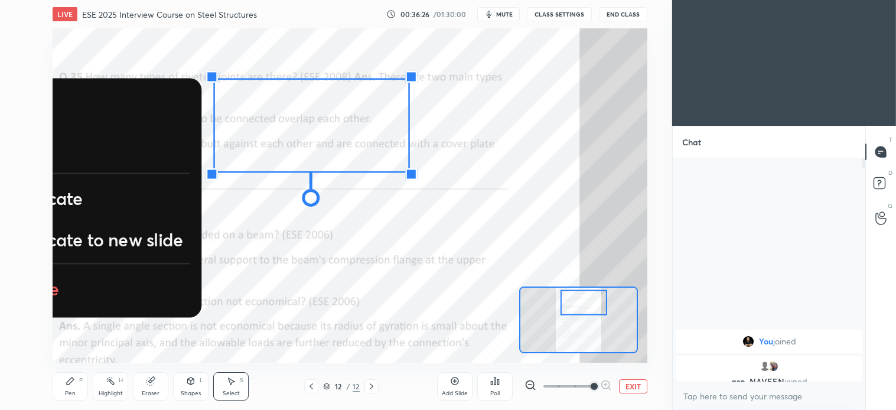
click at [78, 304] on button "Delete" at bounding box center [79, 288] width 220 height 35
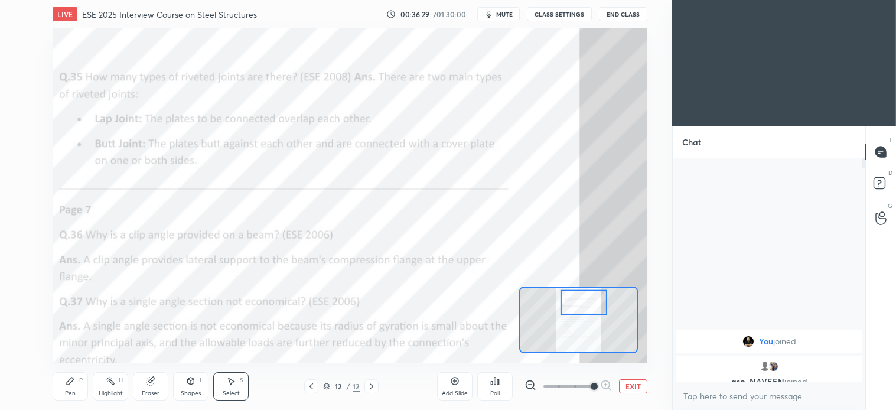
click at [375, 385] on icon at bounding box center [371, 386] width 9 height 9
click at [372, 384] on icon at bounding box center [371, 386] width 9 height 9
click at [376, 382] on icon at bounding box center [371, 386] width 9 height 9
click at [634, 386] on button "EXIT" at bounding box center [633, 386] width 28 height 14
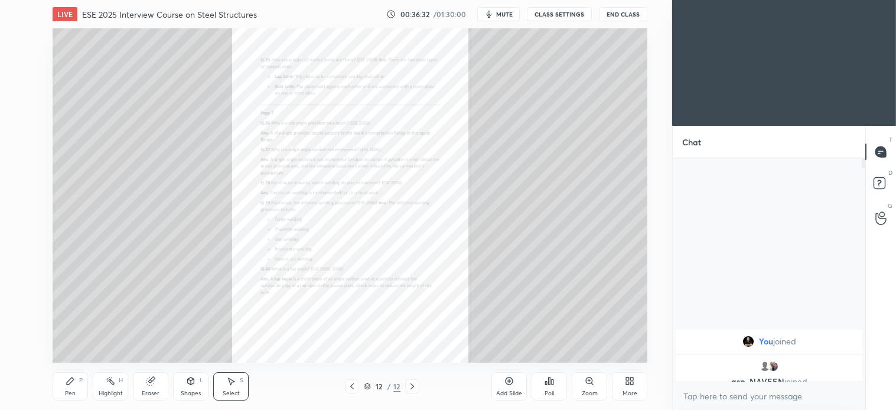
click at [239, 386] on div "Select S" at bounding box center [230, 386] width 35 height 28
click at [404, 312] on div "0 ° Undo Copy Duplicate Duplicate to new slide Delete" at bounding box center [284, 416] width 1488 height 836
click at [428, 320] on div "0 ° Undo Copy Duplicate Duplicate to new slide Delete" at bounding box center [284, 416] width 1488 height 836
click at [147, 392] on div "Eraser" at bounding box center [151, 393] width 18 height 6
click at [411, 386] on icon at bounding box center [412, 386] width 9 height 9
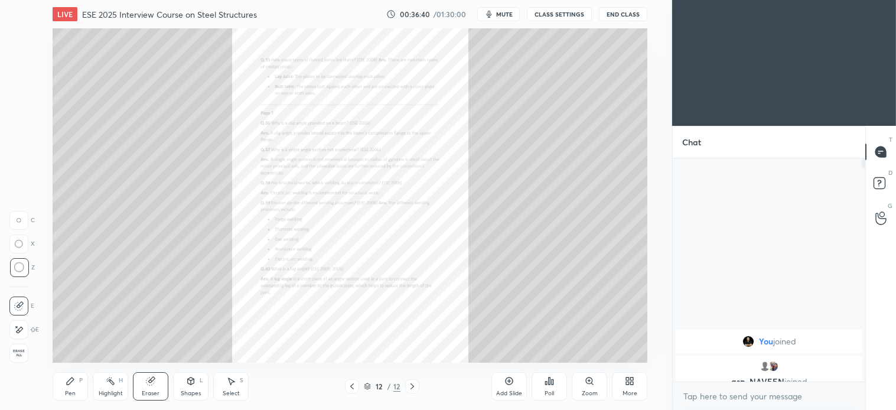
click at [639, 388] on div "More" at bounding box center [629, 386] width 35 height 28
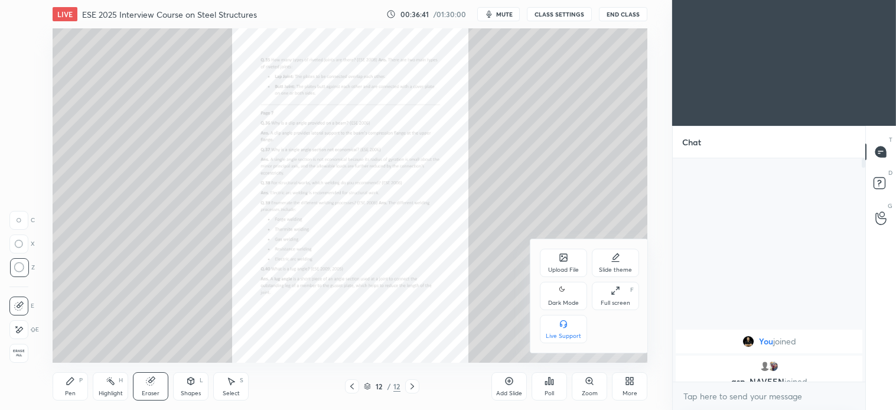
click at [560, 263] on div "Upload File" at bounding box center [563, 263] width 47 height 28
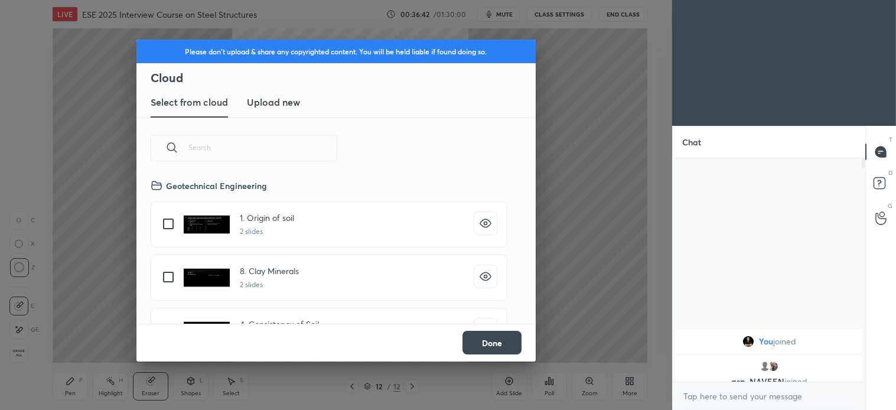
scroll to position [145, 379]
click at [280, 99] on h3 "Upload new" at bounding box center [273, 102] width 53 height 14
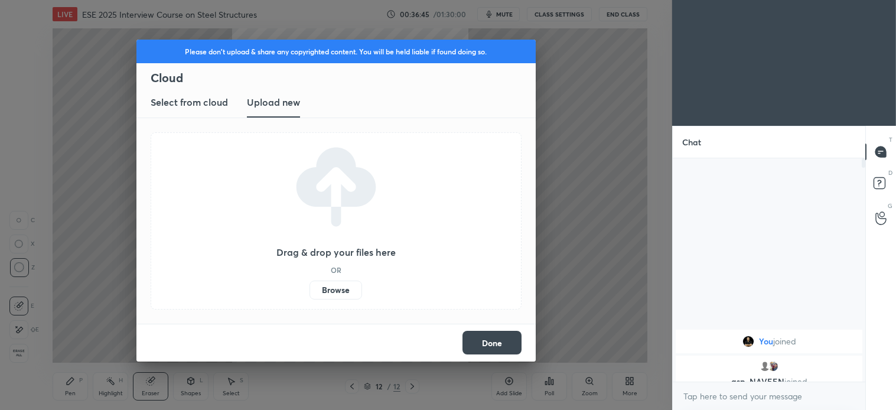
click at [337, 290] on label "Browse" at bounding box center [336, 290] width 53 height 19
click at [310, 290] on input "Browse" at bounding box center [310, 290] width 0 height 19
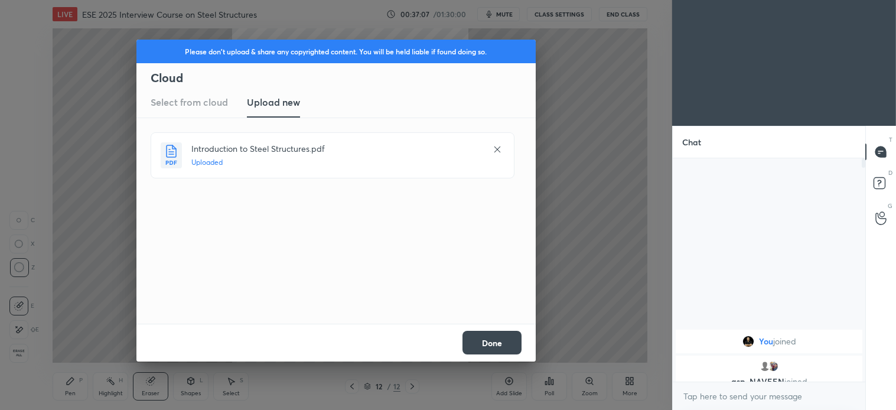
click at [497, 344] on button "Done" at bounding box center [492, 343] width 59 height 24
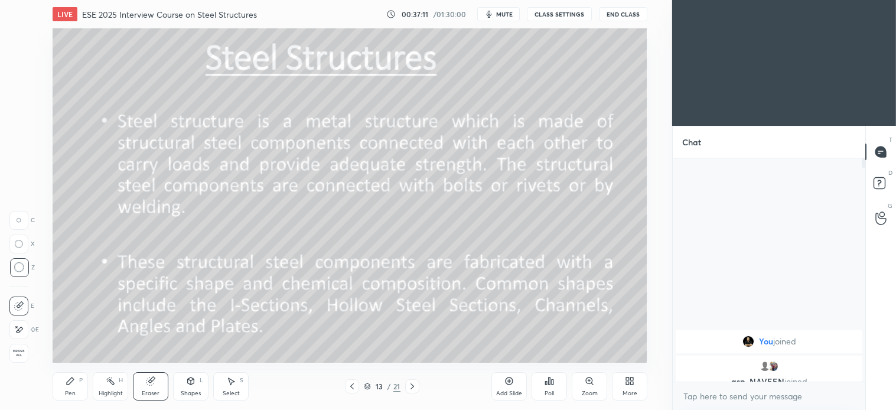
click at [71, 388] on div "Pen P" at bounding box center [70, 386] width 35 height 28
click at [21, 90] on div at bounding box center [19, 85] width 19 height 19
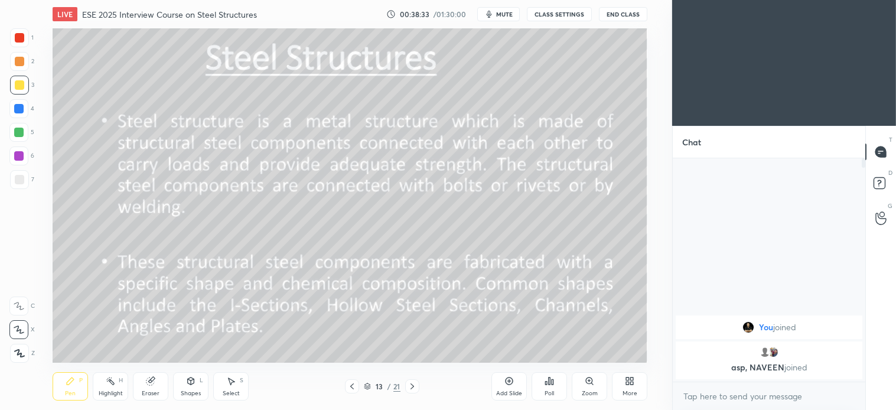
scroll to position [58741, 58450]
click at [195, 386] on div "Shapes L" at bounding box center [190, 386] width 35 height 28
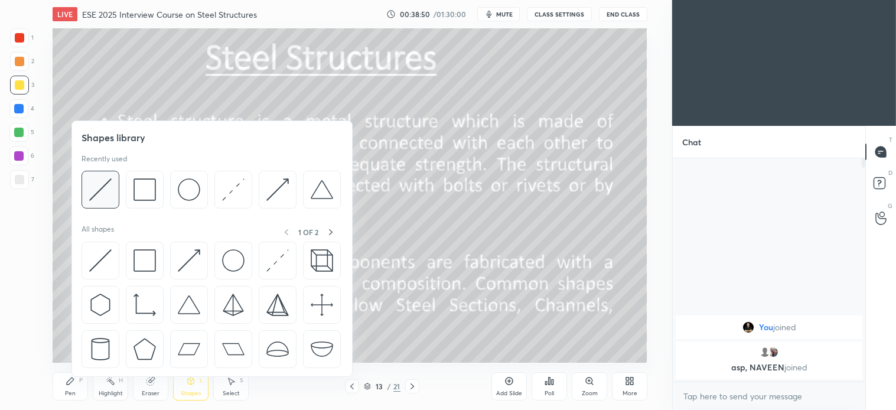
click at [104, 193] on img at bounding box center [100, 189] width 22 height 22
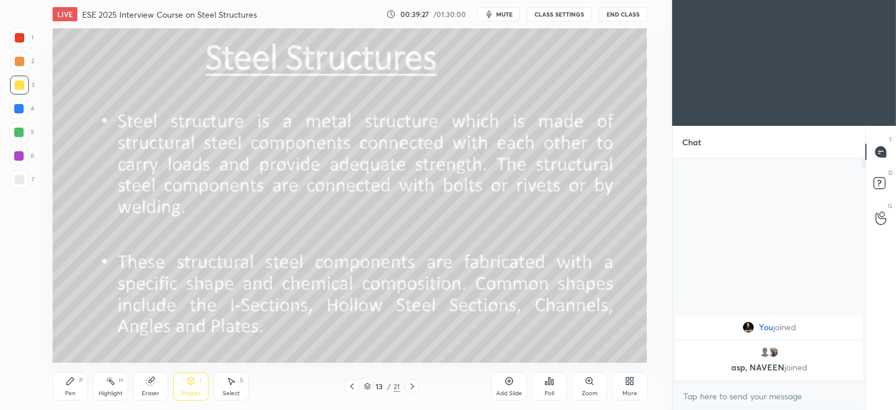
click at [237, 382] on div "Select S" at bounding box center [230, 386] width 35 height 28
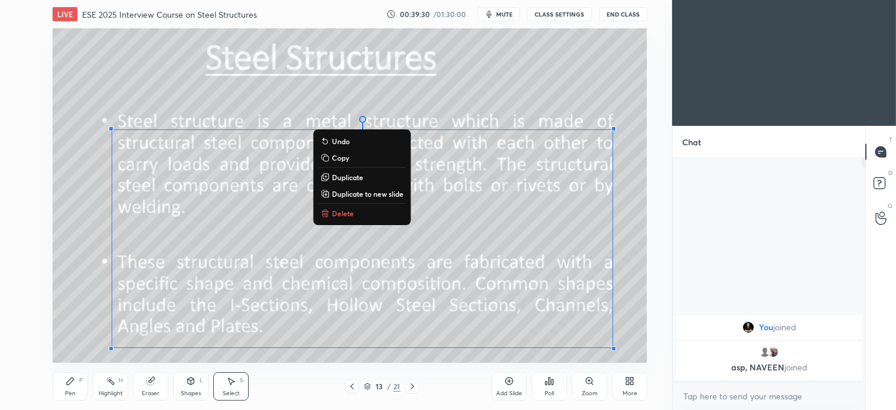
click at [344, 209] on p "Delete" at bounding box center [343, 213] width 22 height 9
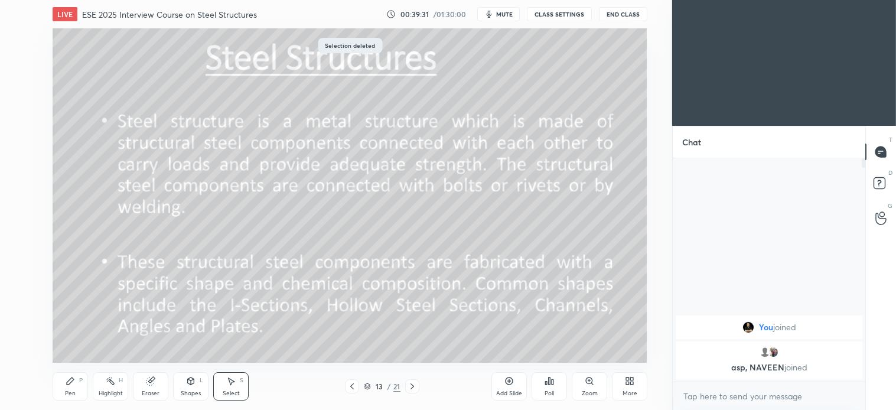
click at [75, 388] on div "Pen P" at bounding box center [70, 386] width 35 height 28
click at [229, 385] on icon at bounding box center [230, 380] width 9 height 9
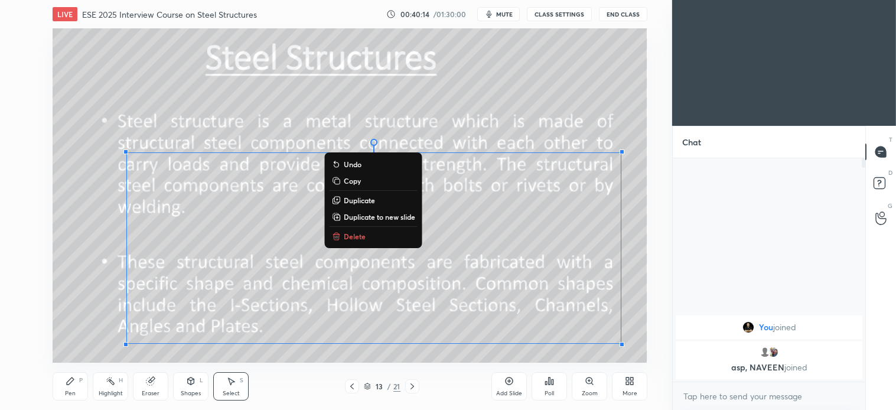
click at [350, 235] on p "Delete" at bounding box center [355, 236] width 22 height 9
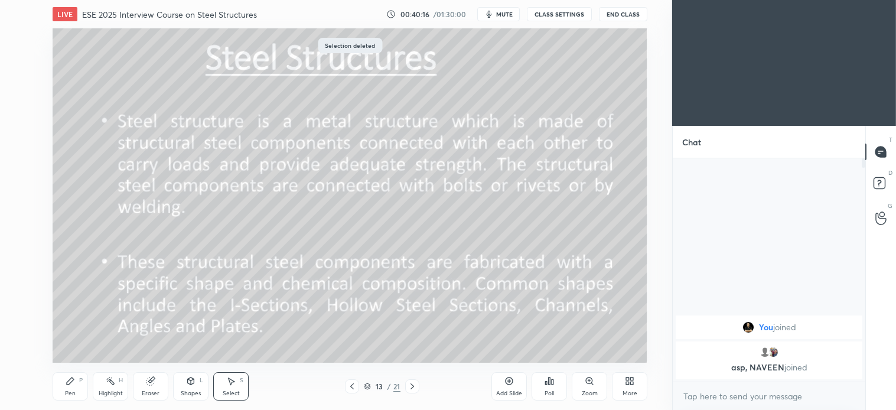
click at [71, 376] on icon at bounding box center [70, 380] width 9 height 9
click at [233, 388] on div "Select S" at bounding box center [230, 386] width 35 height 28
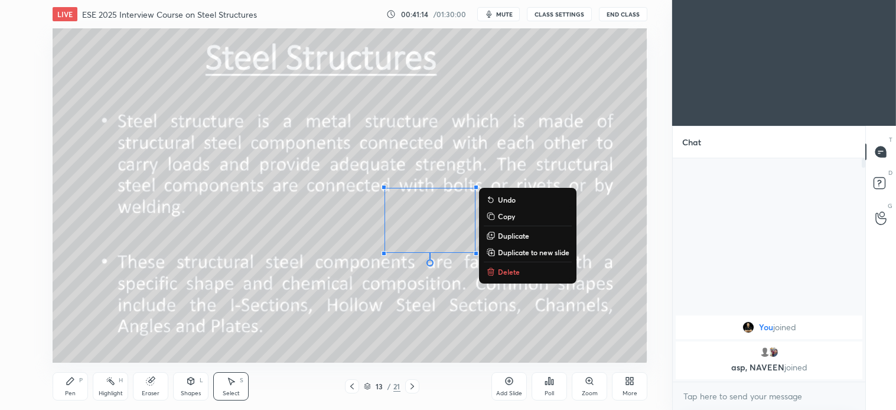
click at [504, 269] on p "Delete" at bounding box center [509, 271] width 22 height 9
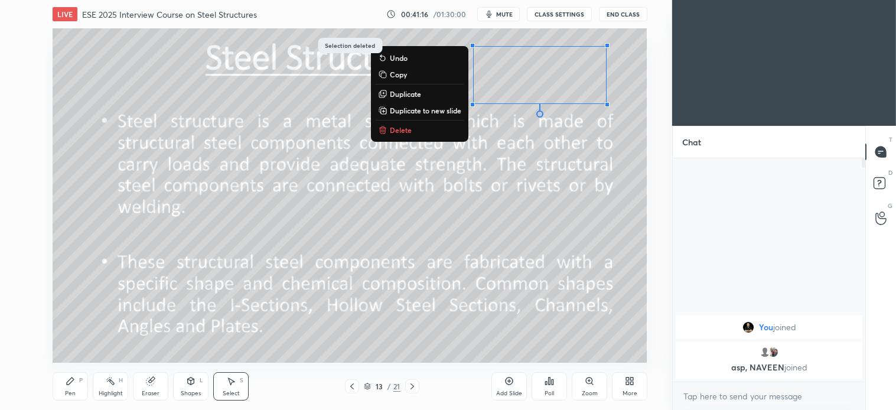
click at [408, 126] on p "Delete" at bounding box center [401, 129] width 22 height 9
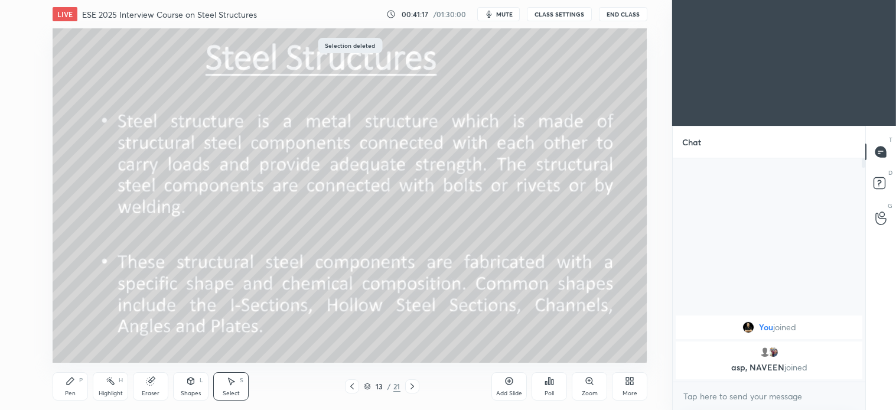
click at [416, 380] on div at bounding box center [412, 386] width 14 height 14
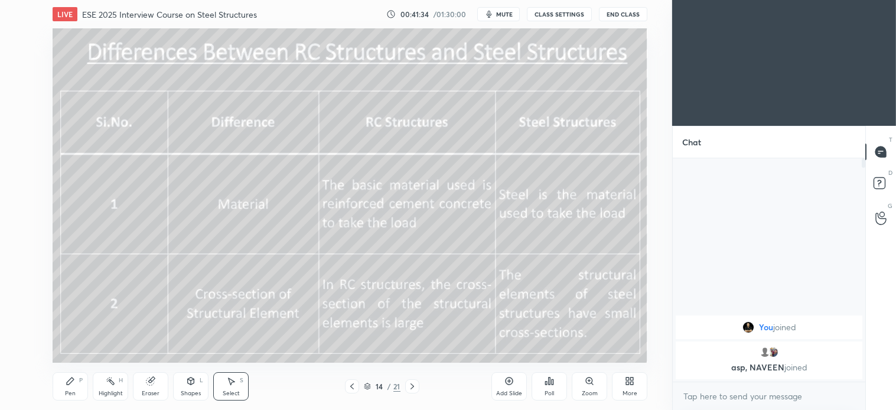
click at [411, 386] on icon at bounding box center [412, 386] width 9 height 9
click at [412, 383] on icon at bounding box center [412, 386] width 9 height 9
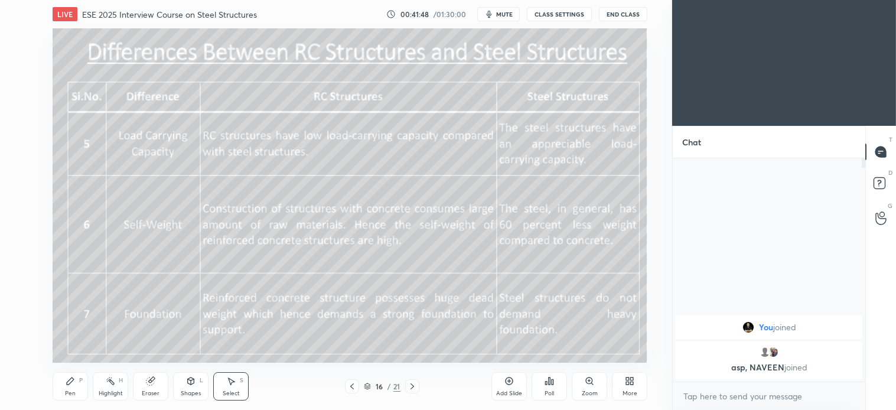
click at [411, 392] on div at bounding box center [412, 386] width 14 height 14
click at [357, 381] on div at bounding box center [352, 386] width 14 height 14
click at [416, 385] on icon at bounding box center [412, 386] width 9 height 9
click at [74, 393] on div "Pen" at bounding box center [70, 393] width 11 height 6
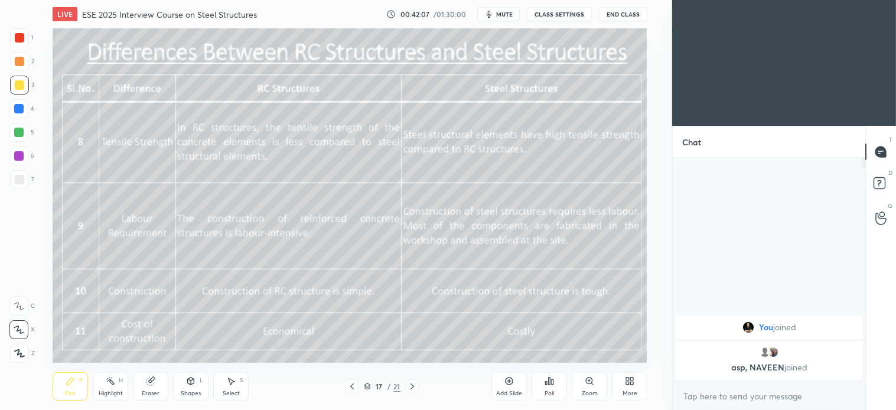
click at [233, 383] on icon at bounding box center [230, 380] width 9 height 9
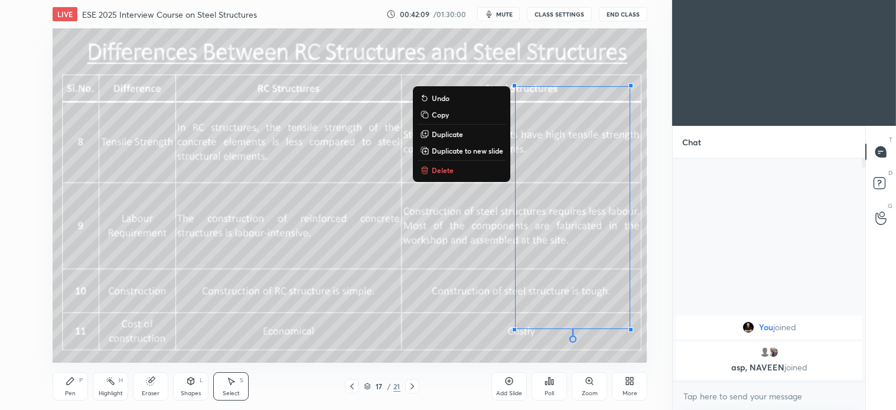
click at [441, 179] on div "0 ° Undo Copy Duplicate Duplicate to new slide Delete" at bounding box center [350, 195] width 595 height 334
click at [442, 163] on button "Delete" at bounding box center [462, 170] width 88 height 14
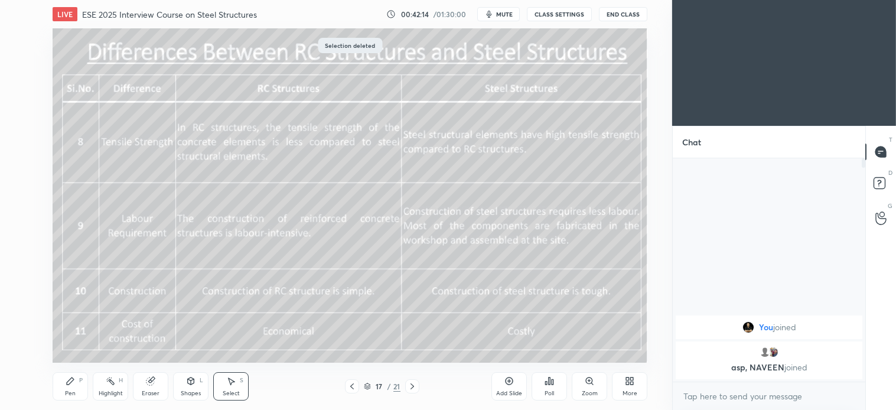
click at [411, 388] on icon at bounding box center [412, 386] width 9 height 9
click at [69, 386] on div "Pen P" at bounding box center [70, 386] width 35 height 28
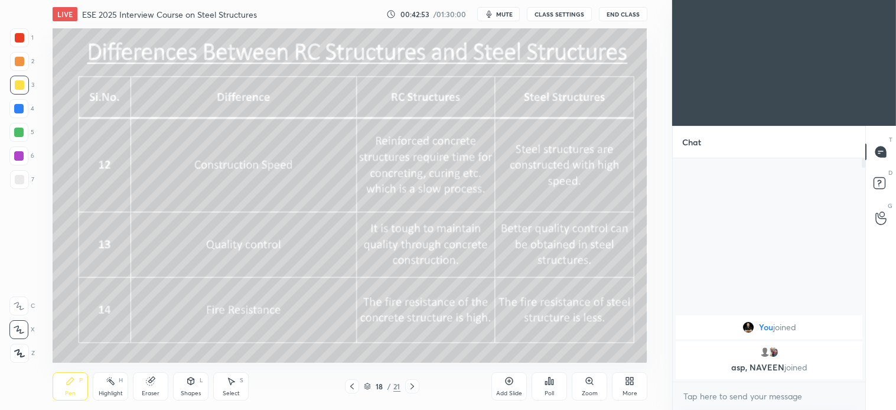
click at [235, 383] on icon at bounding box center [230, 380] width 9 height 9
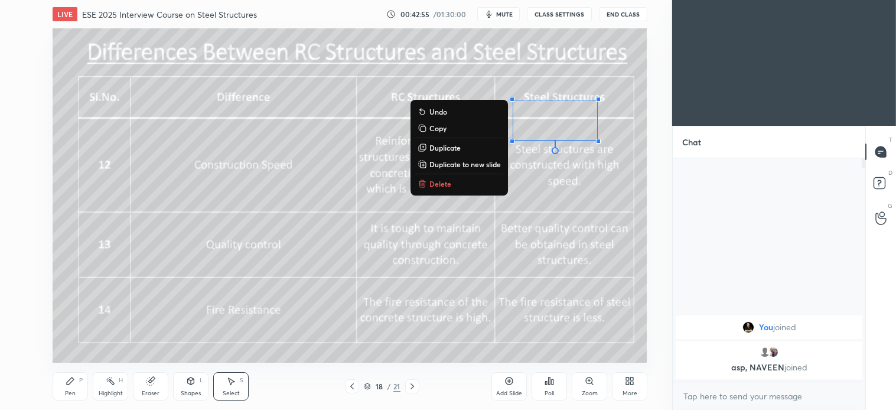
click at [442, 185] on p "Delete" at bounding box center [440, 183] width 22 height 9
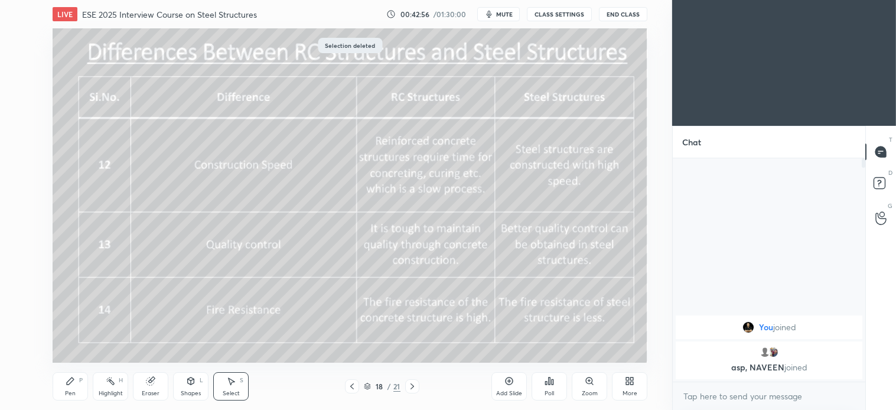
click at [75, 393] on div "Pen" at bounding box center [70, 393] width 11 height 6
click at [414, 386] on icon at bounding box center [412, 386] width 9 height 9
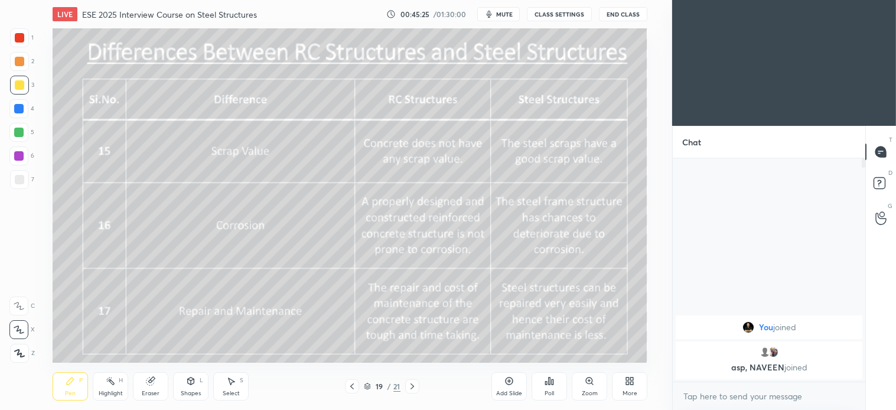
click at [242, 380] on div "S" at bounding box center [242, 380] width 4 height 6
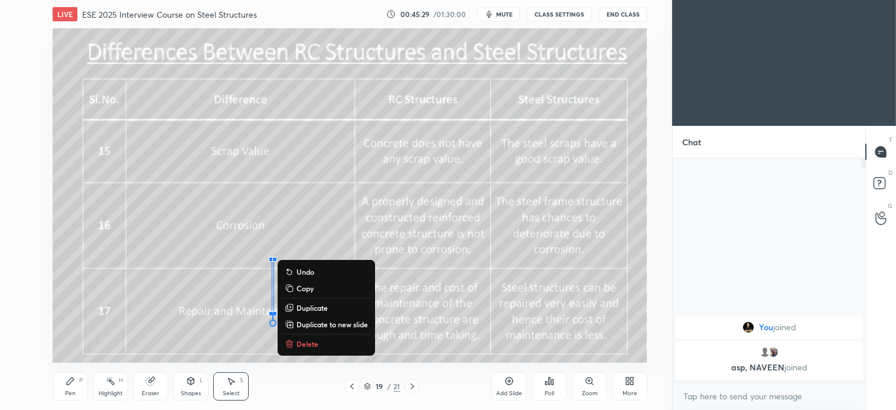
click at [309, 343] on p "Delete" at bounding box center [308, 343] width 22 height 9
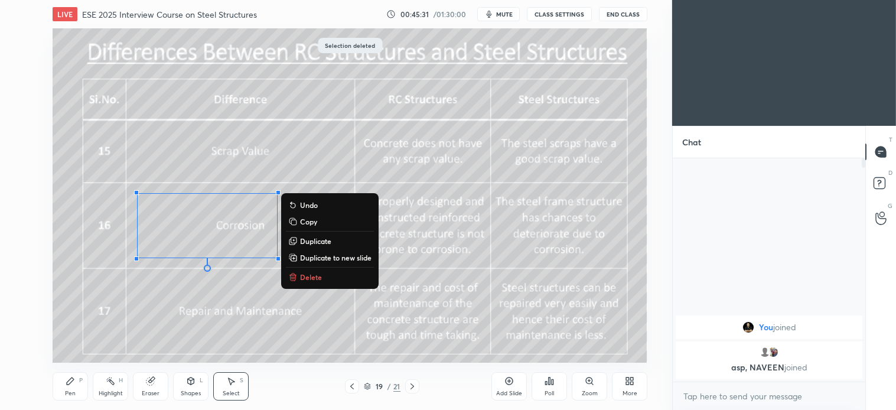
click at [303, 320] on div "0 ° Undo Copy Duplicate Duplicate to new slide Delete" at bounding box center [350, 195] width 595 height 334
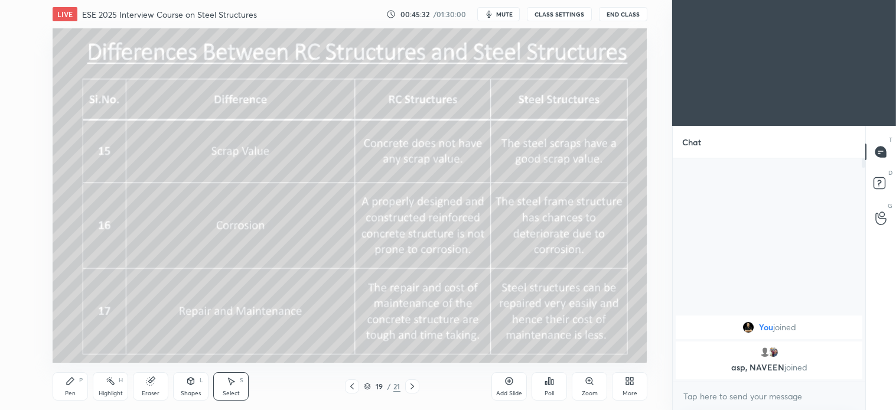
click at [72, 386] on div "Pen P" at bounding box center [70, 386] width 35 height 28
click at [161, 386] on div "Eraser" at bounding box center [150, 386] width 35 height 28
click at [78, 388] on div "Pen P" at bounding box center [70, 386] width 35 height 28
click at [241, 390] on div "Select S" at bounding box center [230, 386] width 35 height 28
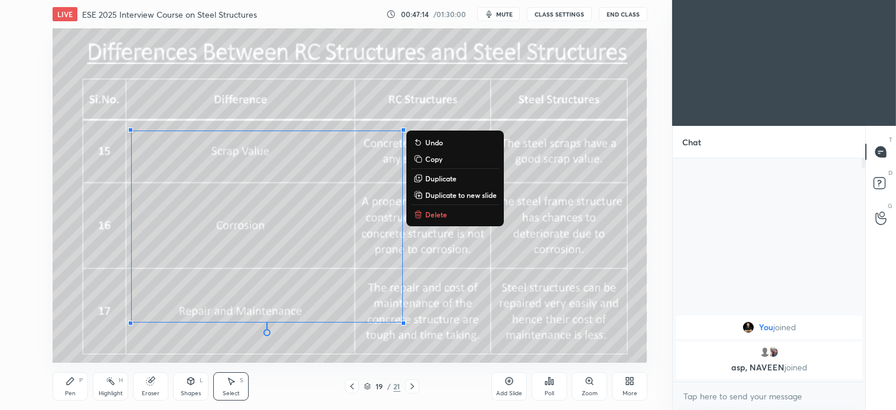
click at [434, 220] on button "Delete" at bounding box center [455, 214] width 88 height 14
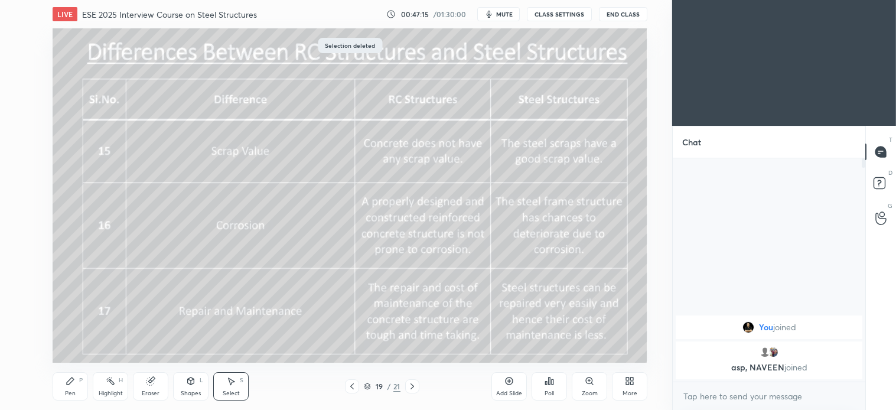
click at [71, 389] on div "Pen P" at bounding box center [70, 386] width 35 height 28
click at [25, 172] on div at bounding box center [19, 179] width 19 height 19
click at [22, 59] on div at bounding box center [19, 61] width 9 height 9
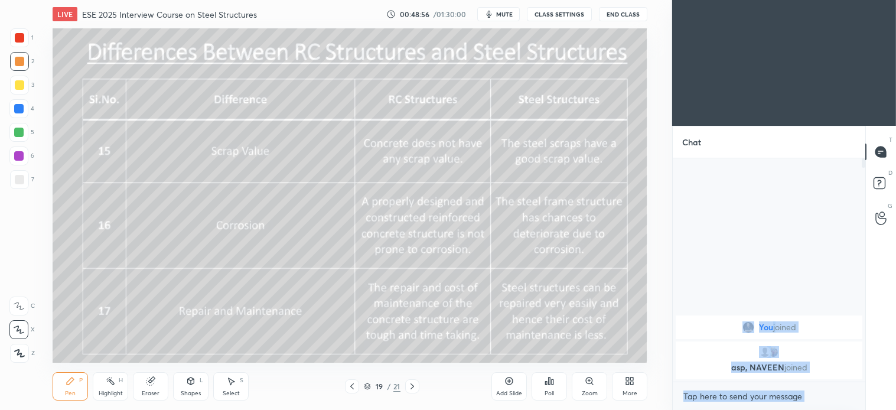
click at [239, 388] on div "Select S" at bounding box center [230, 386] width 35 height 28
click at [677, 326] on div "You joined" at bounding box center [769, 327] width 187 height 24
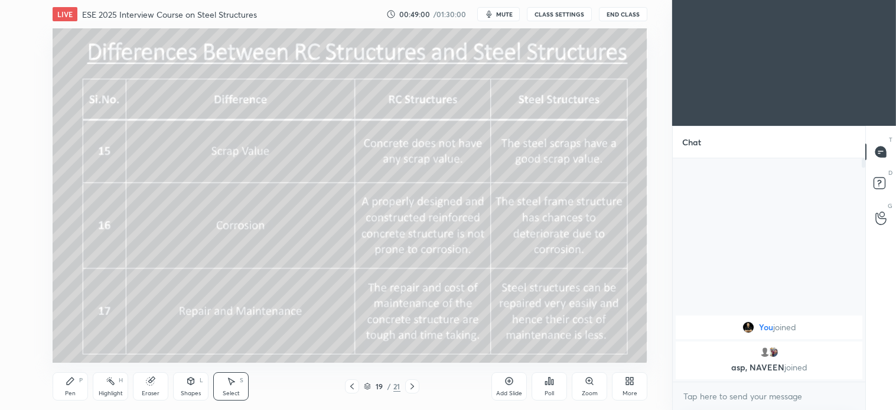
click at [709, 220] on div "You joined asp, [PERSON_NAME] joined" at bounding box center [769, 269] width 193 height 223
click at [240, 386] on div "Select S" at bounding box center [230, 386] width 35 height 28
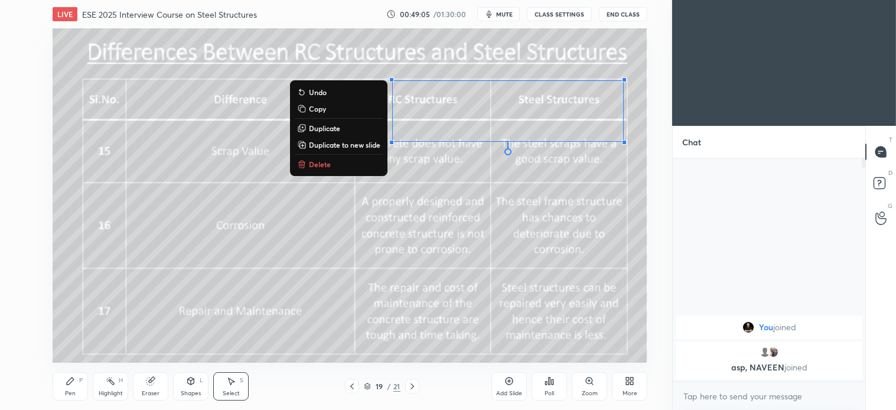
click at [320, 165] on p "Delete" at bounding box center [320, 164] width 22 height 9
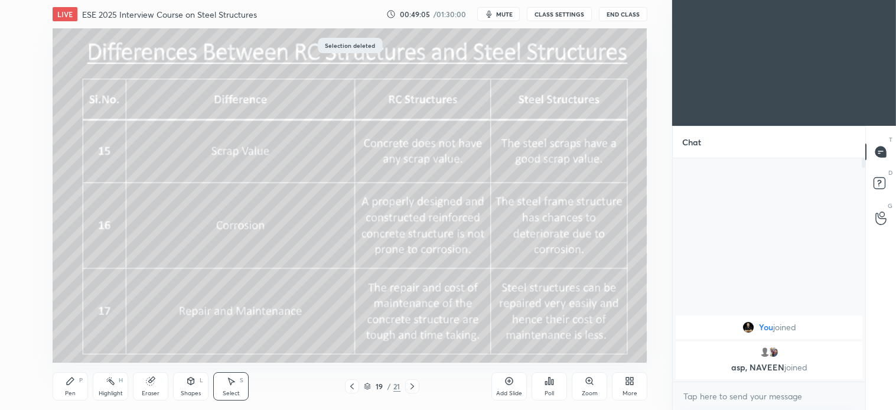
click at [76, 387] on div "Pen P" at bounding box center [70, 386] width 35 height 28
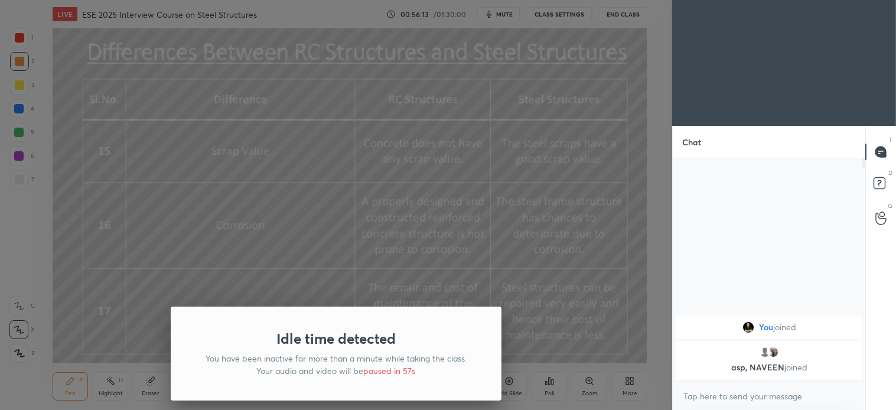
click at [607, 305] on div "Idle time detected You have been inactive for more than a minute while taking t…" at bounding box center [336, 205] width 672 height 410
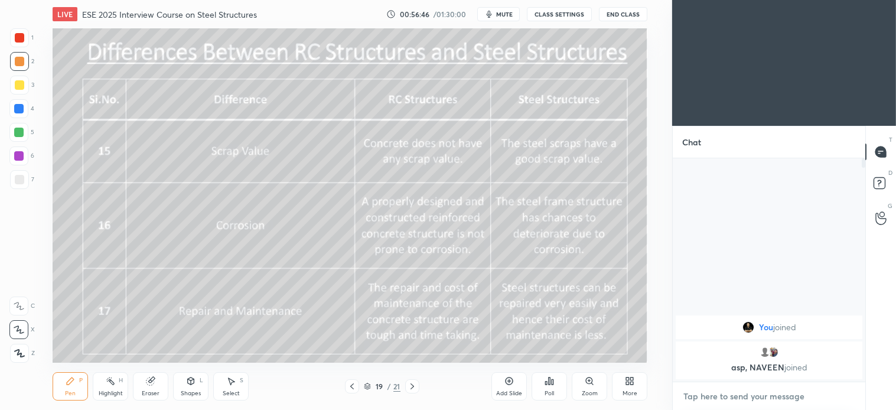
click at [746, 391] on textarea at bounding box center [769, 396] width 174 height 19
click at [489, 179] on div at bounding box center [336, 205] width 672 height 410
click at [232, 382] on icon at bounding box center [232, 381] width 6 height 7
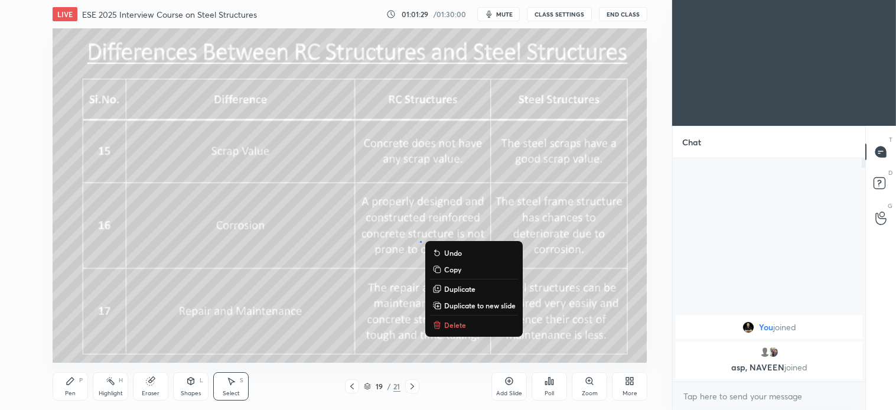
click at [455, 334] on div "0 ° Undo Copy Duplicate Duplicate to new slide Delete" at bounding box center [350, 195] width 595 height 334
click at [457, 327] on p "Delete" at bounding box center [455, 324] width 22 height 9
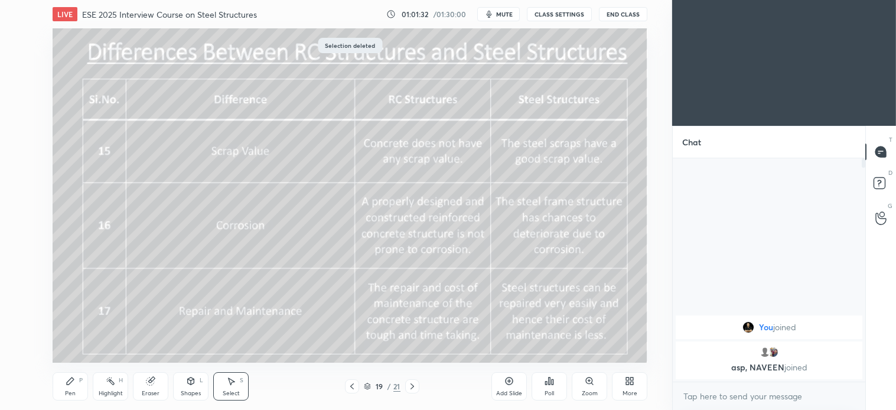
click at [71, 394] on div "Pen" at bounding box center [70, 393] width 11 height 6
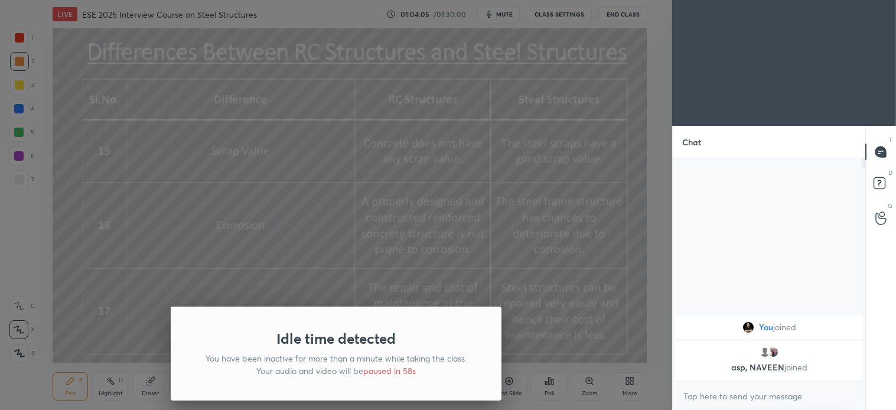
click at [303, 229] on div "Idle time detected You have been inactive for more than a minute while taking t…" at bounding box center [336, 205] width 672 height 410
click at [565, 324] on div "Idle time detected You have been inactive for more than a minute while taking t…" at bounding box center [336, 205] width 672 height 410
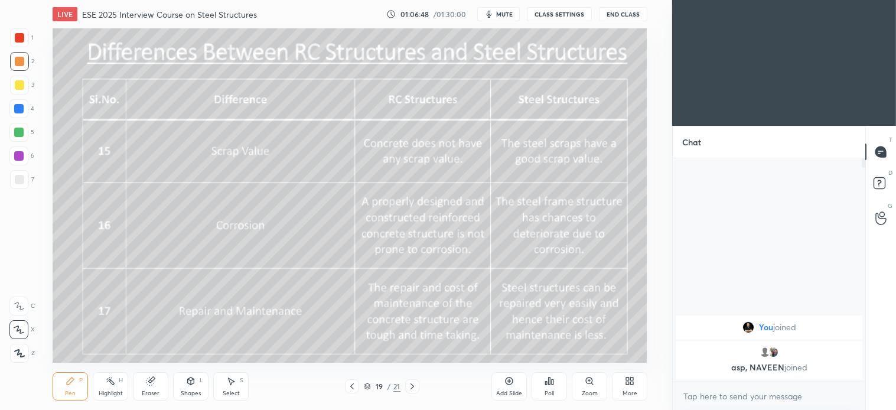
click at [16, 82] on div at bounding box center [19, 84] width 9 height 9
click at [353, 383] on icon at bounding box center [351, 386] width 9 height 9
click at [416, 387] on icon at bounding box center [412, 386] width 9 height 9
click at [414, 391] on icon at bounding box center [412, 386] width 9 height 9
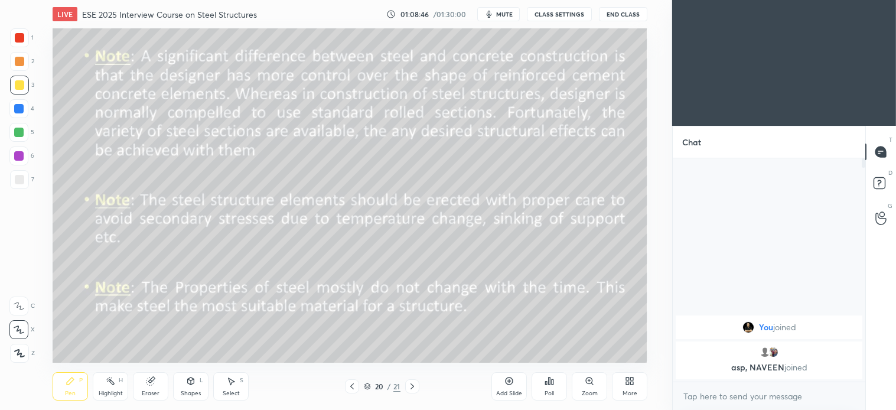
click at [412, 389] on icon at bounding box center [412, 386] width 9 height 9
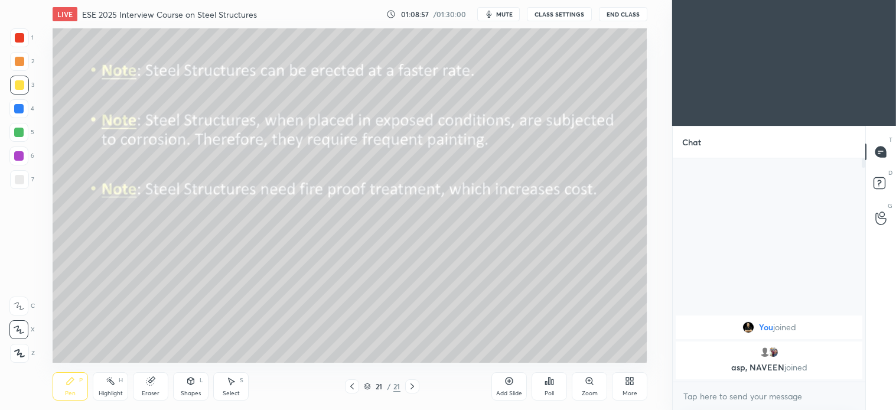
click at [352, 386] on icon at bounding box center [352, 386] width 4 height 6
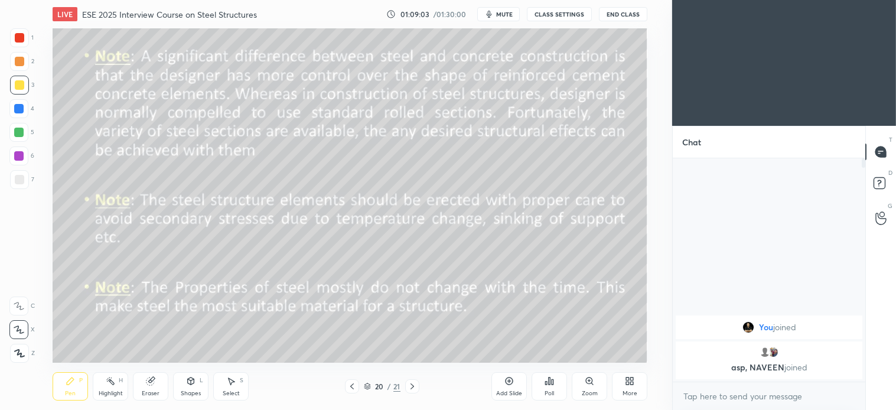
click at [349, 388] on icon at bounding box center [351, 386] width 9 height 9
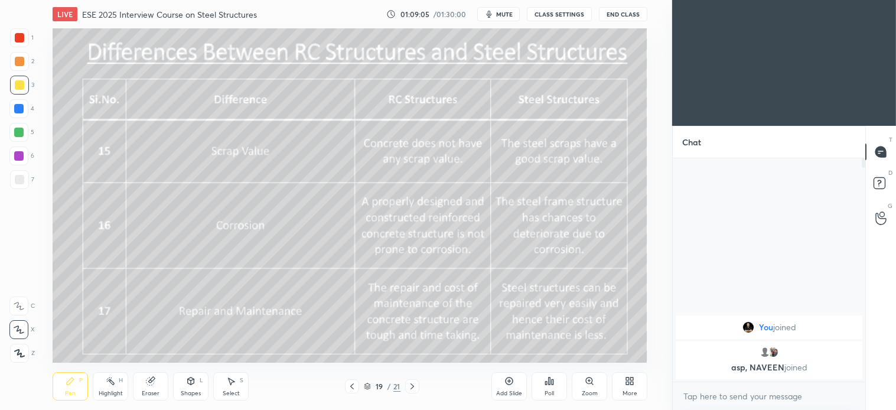
click at [352, 385] on icon at bounding box center [352, 386] width 4 height 6
click at [353, 386] on icon at bounding box center [351, 386] width 9 height 9
click at [351, 388] on icon at bounding box center [351, 386] width 9 height 9
click at [352, 390] on icon at bounding box center [351, 386] width 9 height 9
click at [351, 386] on icon at bounding box center [352, 386] width 4 height 6
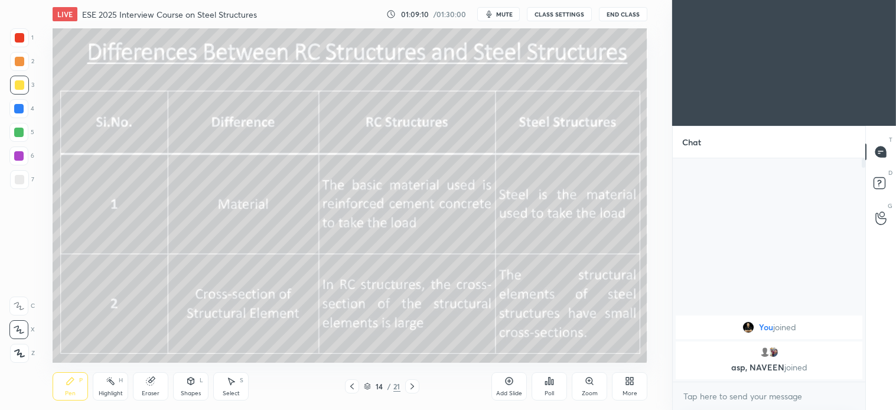
click at [353, 386] on icon at bounding box center [351, 386] width 9 height 9
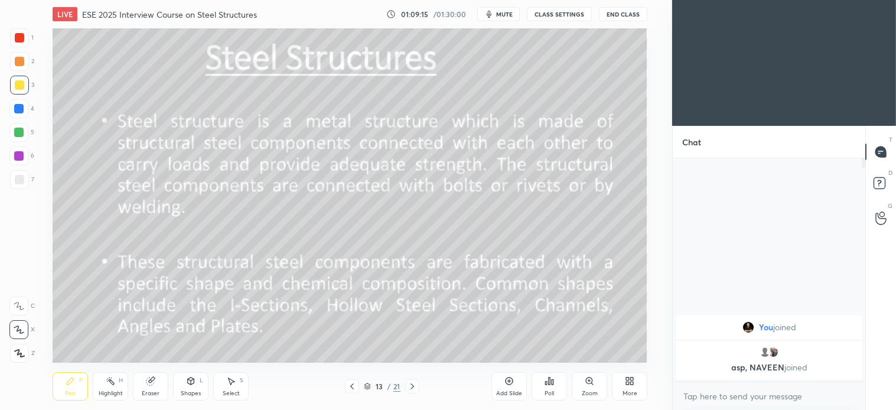
click at [353, 387] on icon at bounding box center [351, 386] width 9 height 9
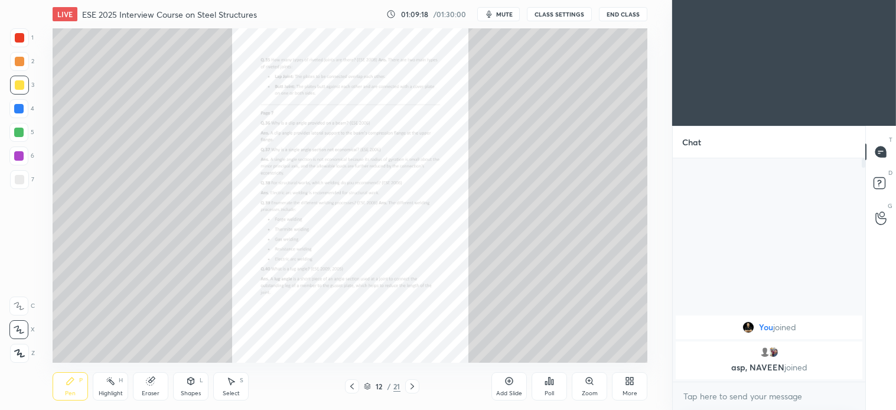
click at [587, 385] on icon at bounding box center [589, 380] width 9 height 9
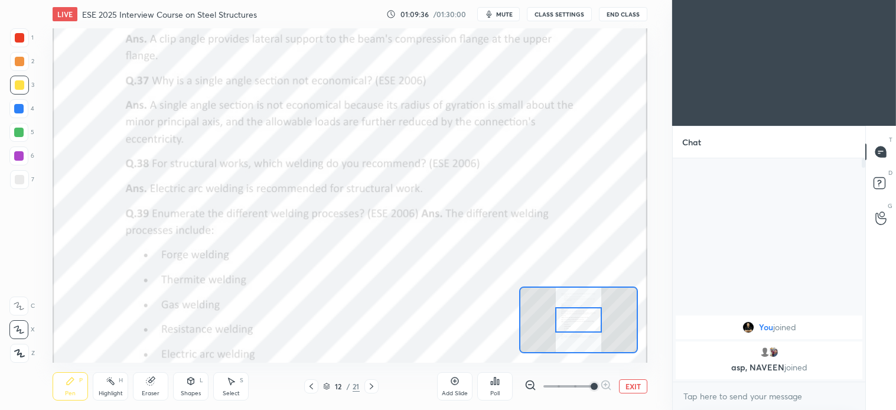
click at [22, 40] on div at bounding box center [19, 37] width 9 height 9
click at [509, 15] on span "mute" at bounding box center [504, 14] width 17 height 8
click at [500, 12] on span "unmute" at bounding box center [503, 14] width 25 height 8
click at [630, 14] on button "End Class" at bounding box center [623, 14] width 48 height 14
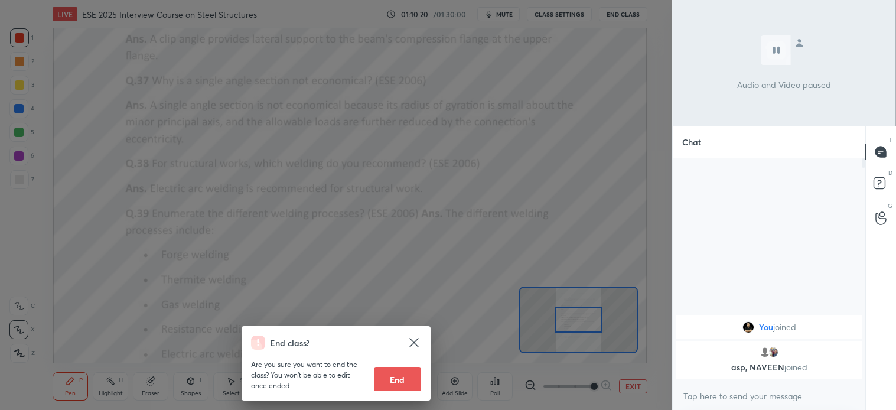
click at [566, 217] on div "End class? Are you sure you want to end the class? You won’t be able to edit on…" at bounding box center [336, 205] width 672 height 410
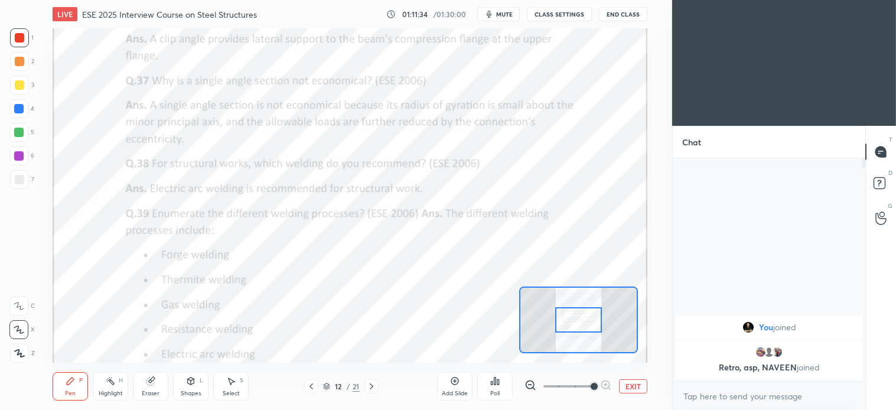
click at [246, 385] on div "Select S" at bounding box center [230, 386] width 35 height 28
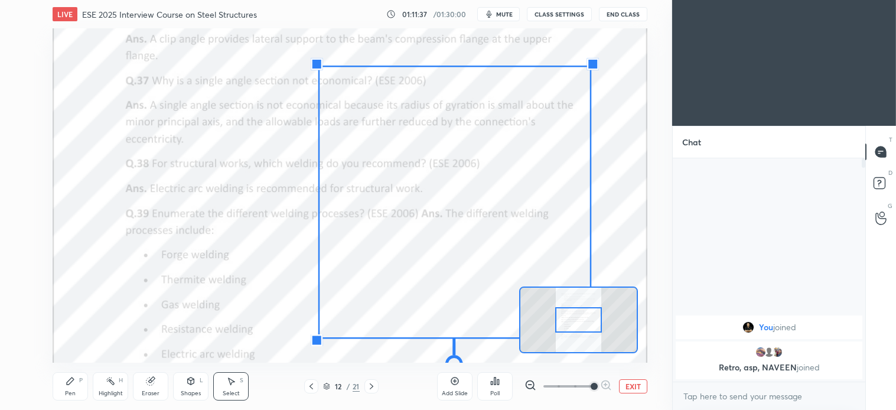
click at [270, 297] on div "0 ° Undo Copy Duplicate Duplicate to new slide Delete" at bounding box center [351, 195] width 1488 height 836
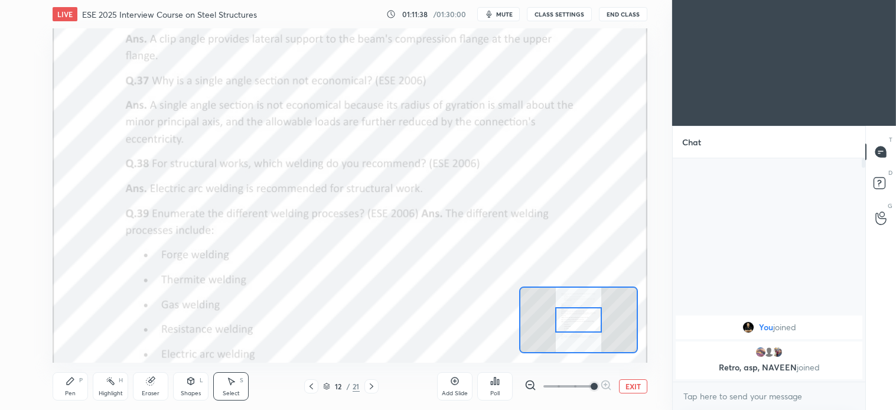
click at [79, 393] on div "Pen P" at bounding box center [70, 386] width 35 height 28
click at [246, 391] on div "Select S" at bounding box center [230, 386] width 35 height 28
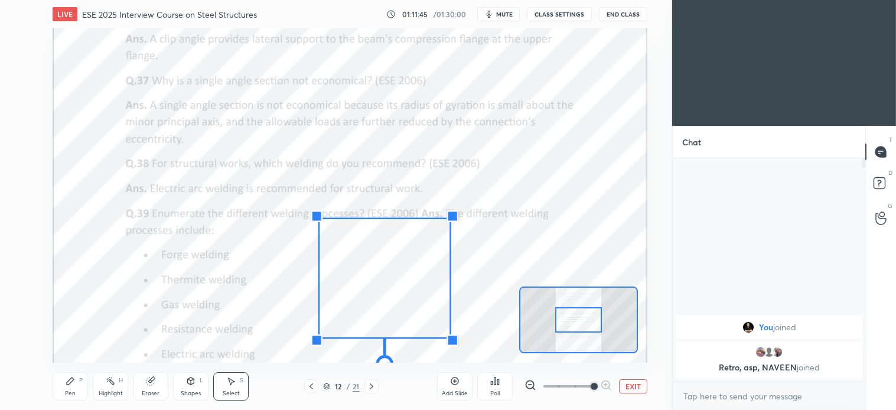
click at [488, 279] on div "0 ° Undo Copy Duplicate Duplicate to new slide Delete" at bounding box center [351, 195] width 1488 height 836
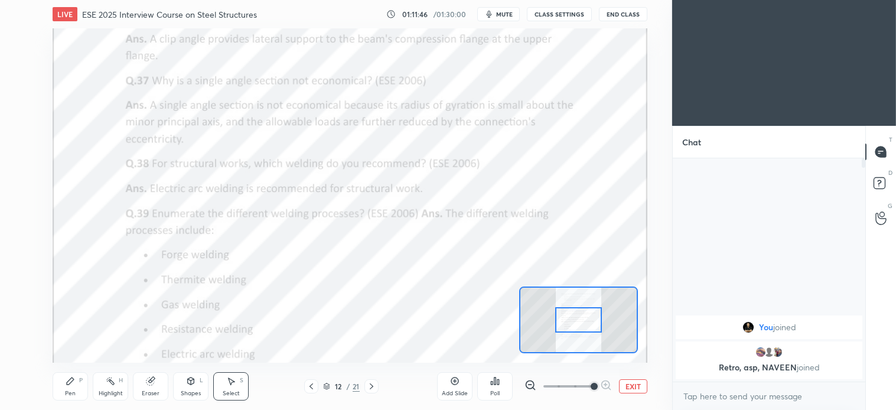
click at [154, 385] on icon at bounding box center [150, 380] width 9 height 9
click at [77, 382] on div "Pen P" at bounding box center [70, 386] width 35 height 28
click at [234, 385] on icon at bounding box center [230, 380] width 9 height 9
click at [237, 387] on div "Select S" at bounding box center [230, 386] width 35 height 28
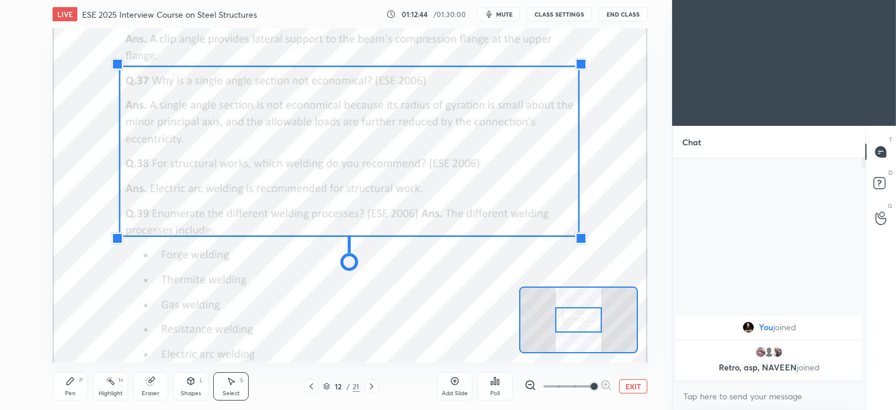
click at [242, 305] on div "0 ° Undo Copy Duplicate Duplicate to new slide Delete" at bounding box center [351, 195] width 1488 height 836
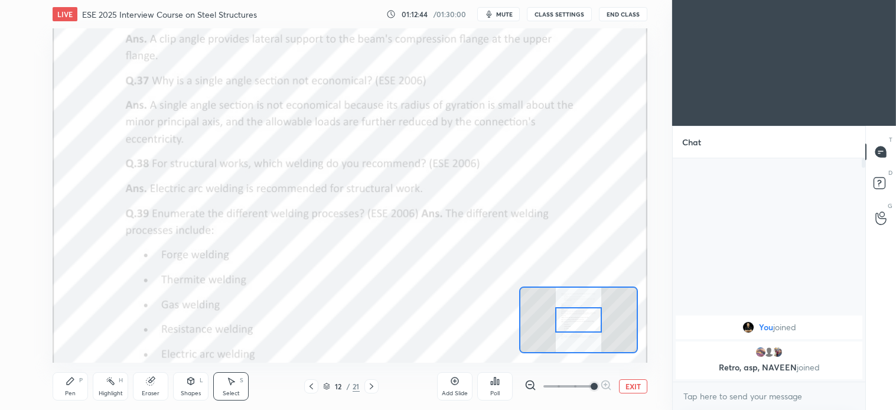
click at [227, 391] on div "Select" at bounding box center [231, 393] width 17 height 6
click at [227, 219] on div "0 ° Undo Copy Duplicate Duplicate to new slide Delete" at bounding box center [351, 195] width 1488 height 836
click at [630, 395] on div "Add Slide Poll EXIT" at bounding box center [542, 386] width 210 height 66
click at [310, 384] on icon at bounding box center [311, 386] width 9 height 9
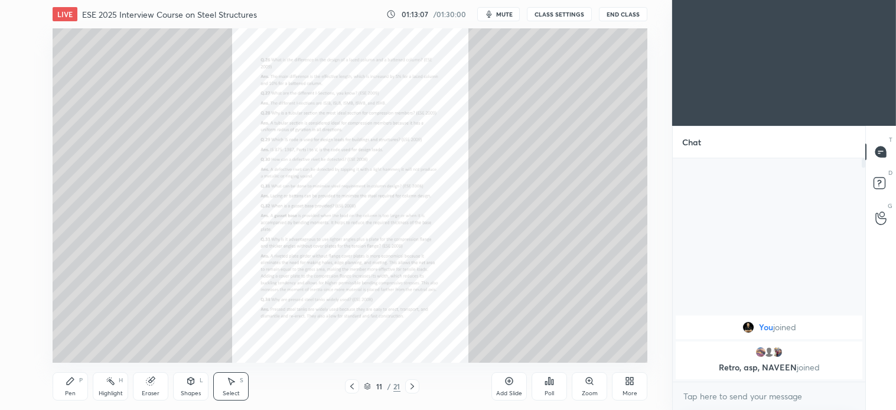
click at [401, 387] on div "11 / 21" at bounding box center [382, 386] width 74 height 14
click at [411, 388] on icon at bounding box center [412, 386] width 9 height 9
click at [240, 396] on div "Select S" at bounding box center [230, 386] width 35 height 28
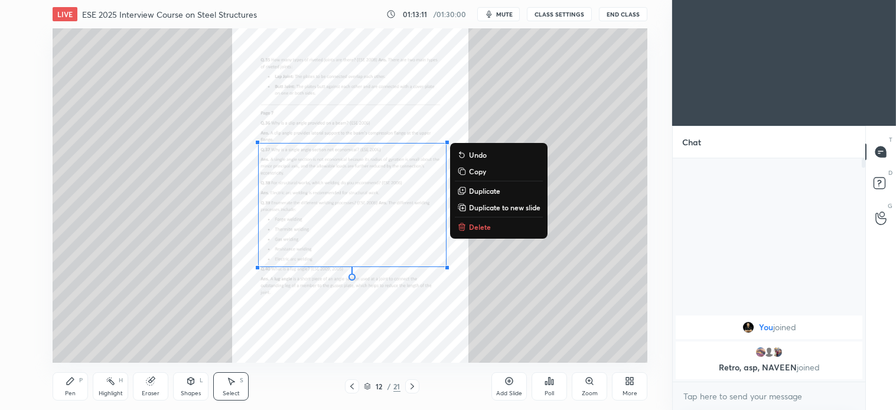
click at [481, 224] on p "Delete" at bounding box center [480, 226] width 22 height 9
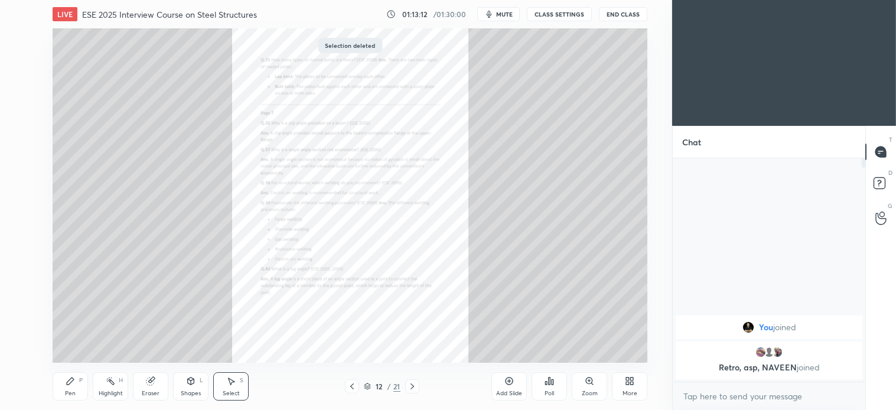
click at [352, 386] on icon at bounding box center [351, 386] width 9 height 9
click at [592, 389] on div "Zoom" at bounding box center [589, 386] width 35 height 28
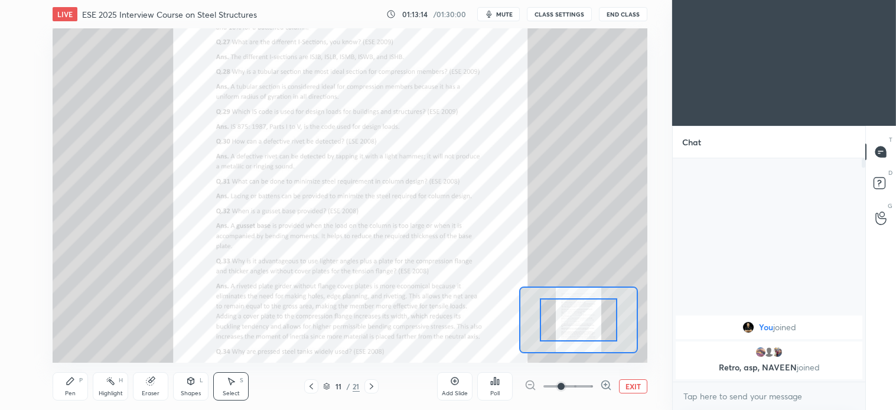
click at [595, 388] on div at bounding box center [568, 386] width 87 height 14
click at [608, 390] on icon at bounding box center [606, 385] width 12 height 12
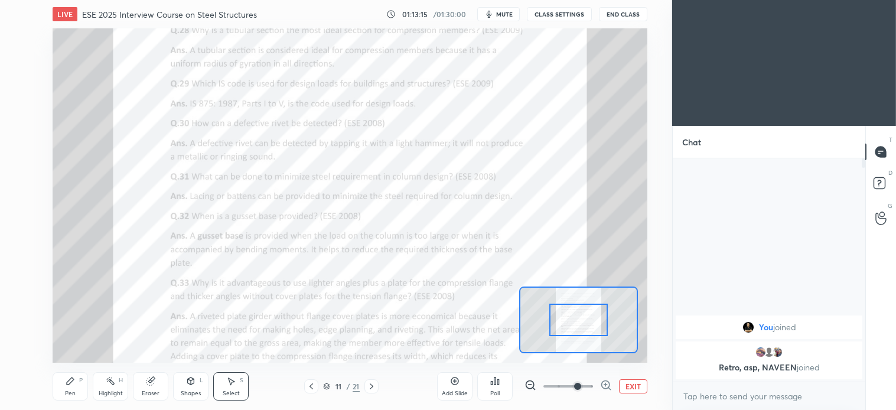
click at [605, 384] on icon at bounding box center [606, 385] width 12 height 12
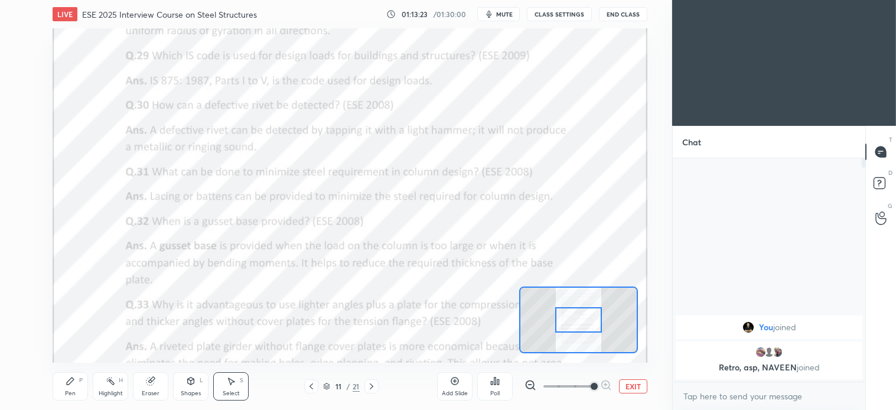
click at [74, 379] on icon at bounding box center [70, 380] width 9 height 9
click at [155, 385] on icon at bounding box center [150, 380] width 9 height 9
click at [83, 390] on div "Pen P" at bounding box center [70, 386] width 35 height 28
click at [509, 20] on button "mute" at bounding box center [498, 14] width 43 height 14
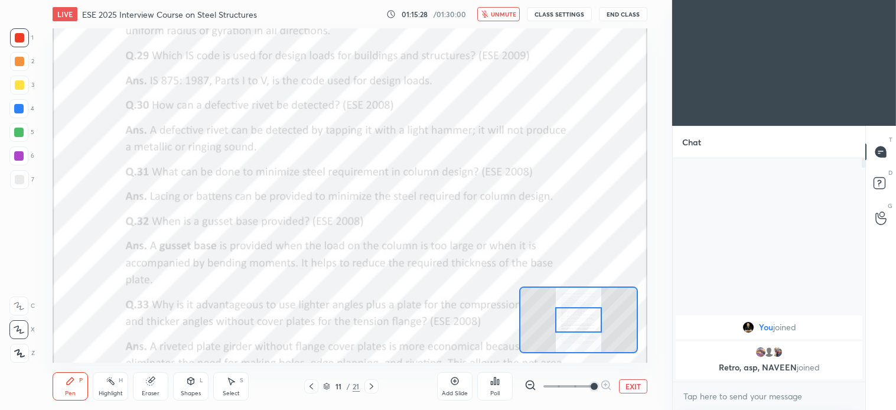
click at [504, 12] on span "unmute" at bounding box center [503, 14] width 25 height 8
click at [245, 390] on div "Select S" at bounding box center [230, 386] width 35 height 28
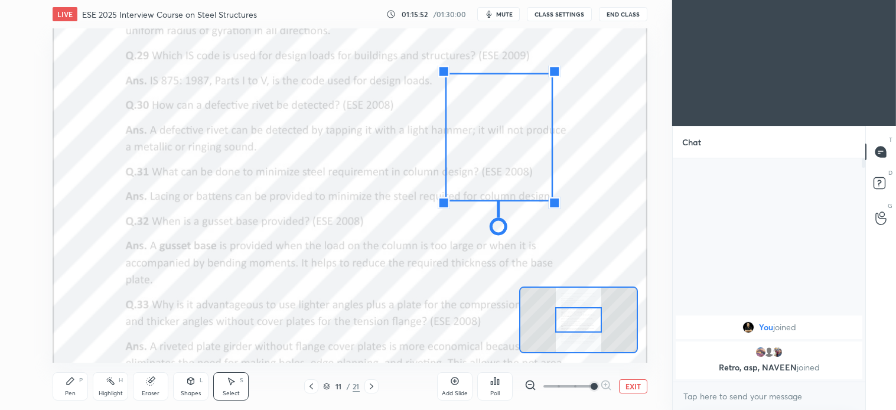
click at [427, 303] on div "0 ° Undo Copy Duplicate Duplicate to new slide Delete" at bounding box center [351, 195] width 1488 height 836
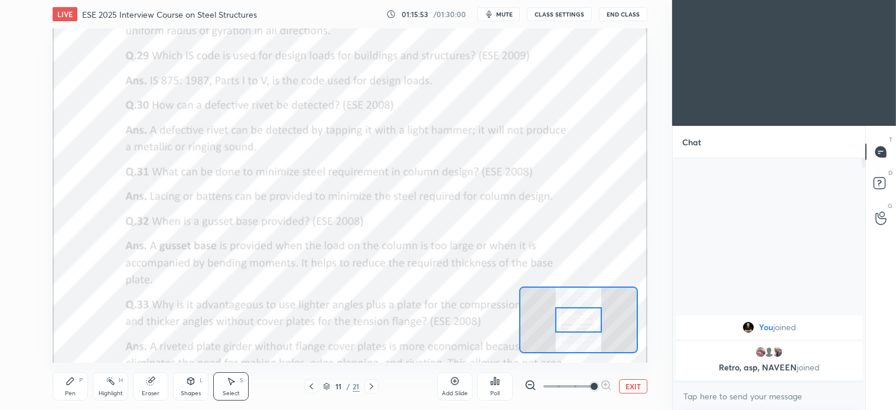
click at [151, 393] on div "Eraser" at bounding box center [151, 393] width 18 height 6
click at [70, 396] on div "Pen" at bounding box center [70, 393] width 11 height 6
click at [232, 387] on div "Select S" at bounding box center [230, 386] width 35 height 28
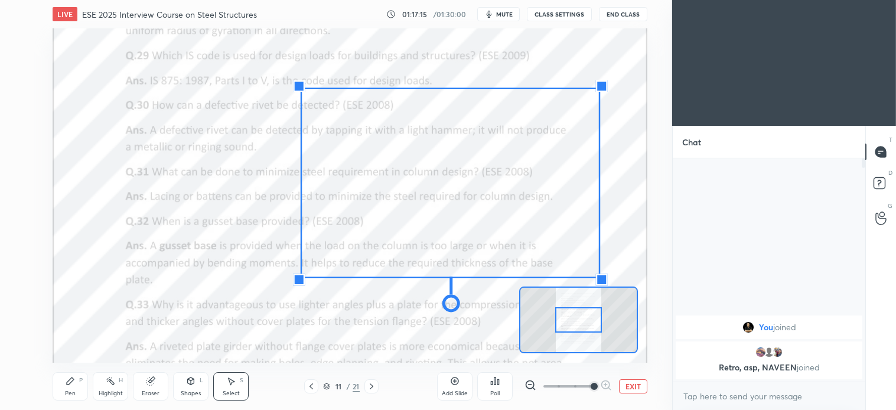
click at [327, 349] on div "0 ° Undo Copy Duplicate Duplicate to new slide Delete" at bounding box center [351, 195] width 1488 height 836
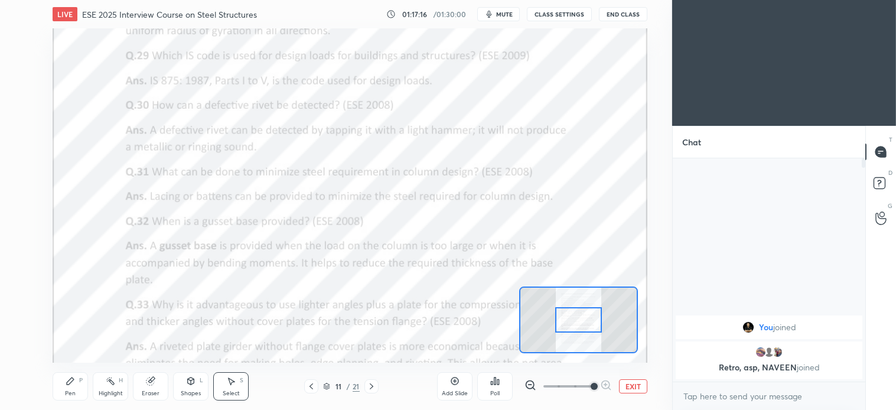
click at [151, 379] on icon at bounding box center [151, 381] width 8 height 8
click at [74, 385] on icon at bounding box center [70, 380] width 9 height 9
click at [494, 11] on icon "button" at bounding box center [488, 13] width 9 height 9
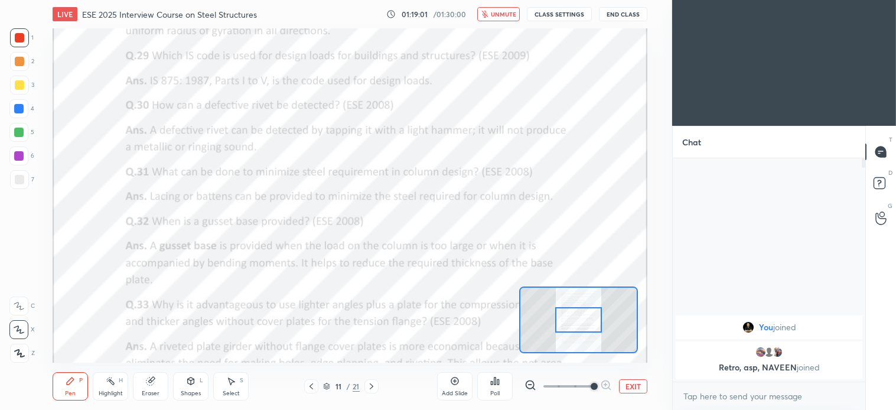
click at [499, 19] on button "unmute" at bounding box center [498, 14] width 43 height 14
click at [158, 390] on div "Eraser" at bounding box center [151, 393] width 18 height 6
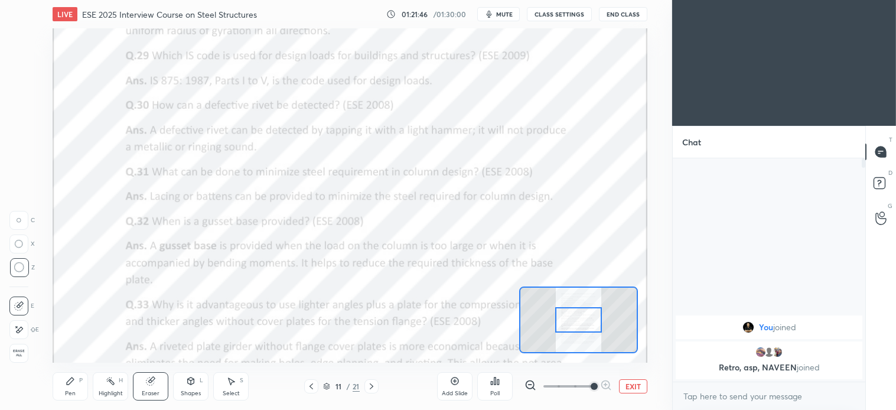
click at [634, 387] on button "EXIT" at bounding box center [633, 386] width 28 height 14
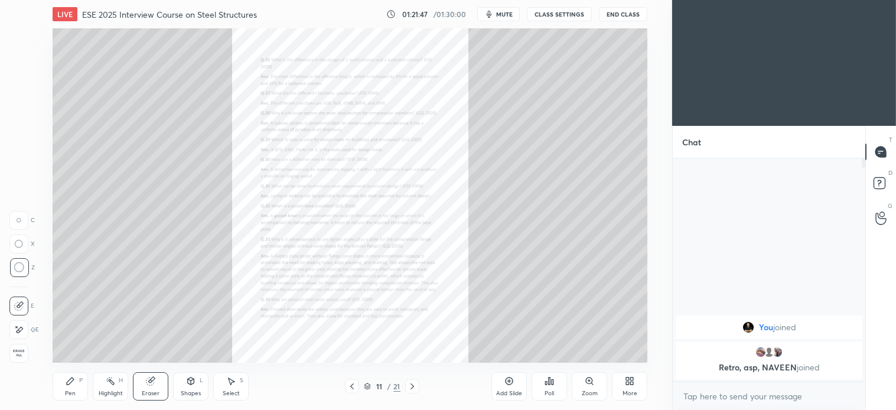
click at [347, 385] on icon at bounding box center [351, 386] width 9 height 9
click at [591, 387] on div "Zoom" at bounding box center [589, 386] width 35 height 28
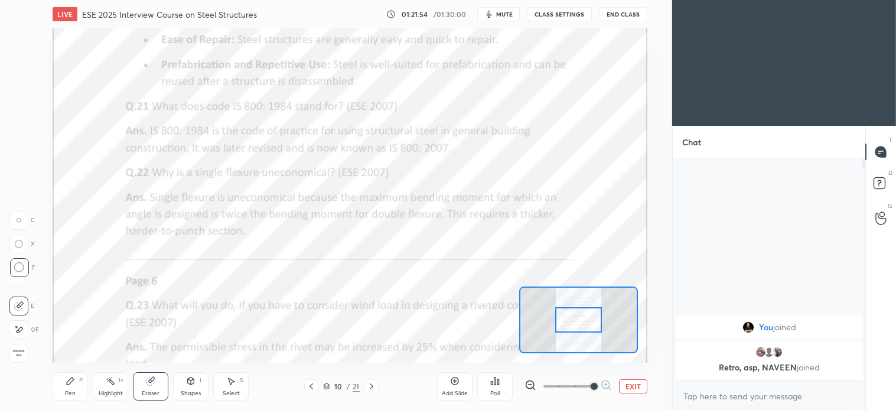
click at [74, 390] on div "Pen" at bounding box center [70, 393] width 11 height 6
click at [235, 390] on div "Select" at bounding box center [231, 393] width 17 height 6
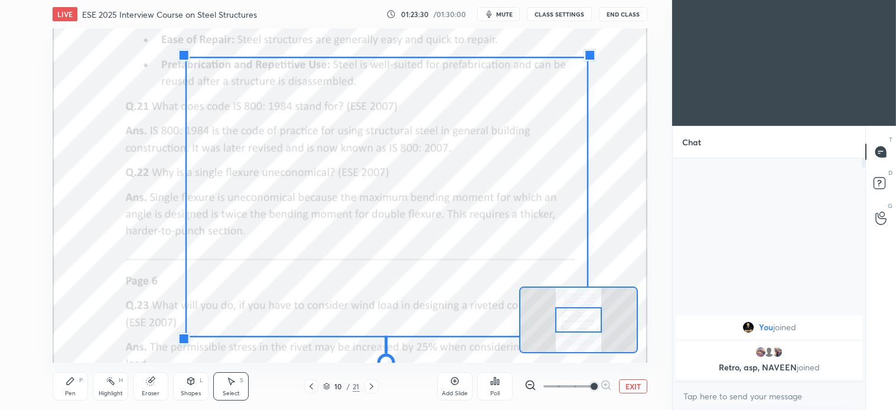
click at [113, 340] on div "0 ° Undo Copy Duplicate Duplicate to new slide Delete" at bounding box center [351, 195] width 1488 height 836
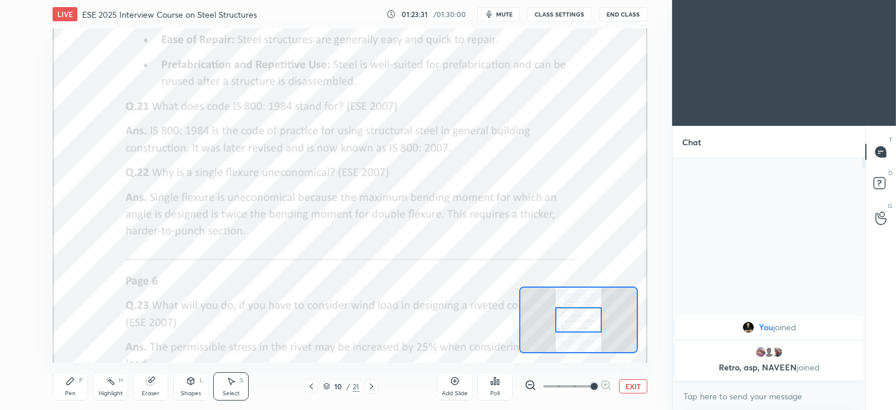
click at [150, 387] on div "Eraser" at bounding box center [150, 386] width 35 height 28
click at [67, 408] on div "Pen P Highlight H Eraser Shapes L Select S 10 / 21 Add Slide Poll EXIT" at bounding box center [350, 386] width 595 height 47
click at [67, 393] on div "Pen" at bounding box center [70, 393] width 11 height 6
click at [246, 381] on div "Select S" at bounding box center [230, 386] width 35 height 28
click at [244, 384] on div "Select S" at bounding box center [230, 386] width 35 height 28
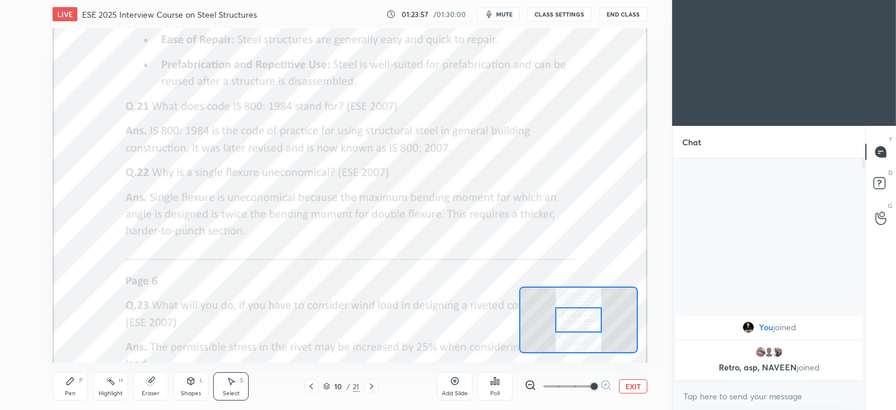
click at [151, 392] on div "Eraser" at bounding box center [151, 393] width 18 height 6
click at [73, 375] on div "Pen P" at bounding box center [70, 386] width 35 height 28
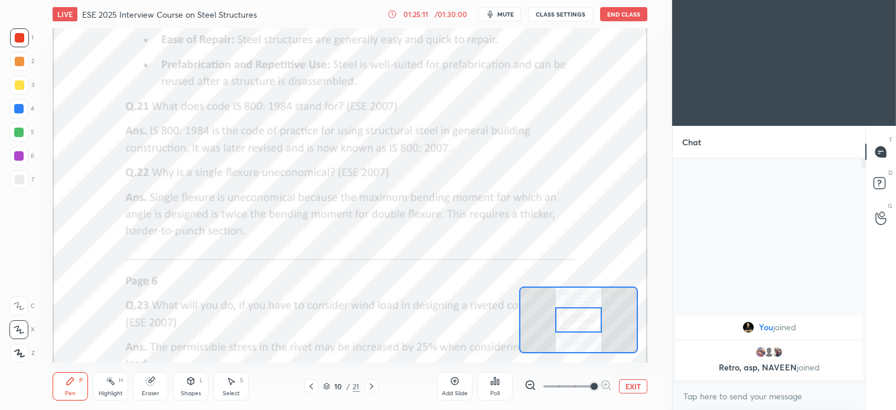
click at [148, 388] on div "Eraser" at bounding box center [150, 386] width 35 height 28
click at [70, 388] on div "Pen P" at bounding box center [70, 386] width 35 height 28
click at [142, 392] on div "Eraser" at bounding box center [150, 386] width 35 height 28
click at [78, 391] on div "Pen P" at bounding box center [70, 386] width 35 height 28
click at [498, 8] on button "mute" at bounding box center [500, 14] width 43 height 14
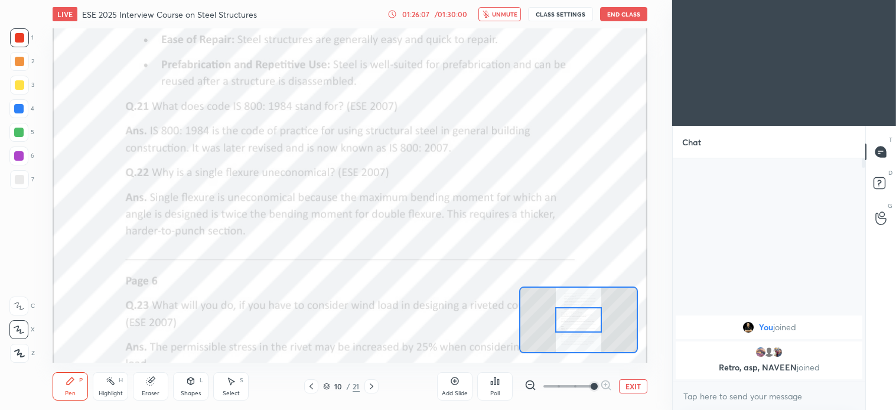
click at [498, 17] on span "unmute" at bounding box center [504, 14] width 25 height 8
click at [506, 9] on button "mute" at bounding box center [500, 14] width 43 height 14
click at [505, 13] on span "unmute" at bounding box center [504, 14] width 25 height 8
click at [79, 388] on div "Pen P" at bounding box center [70, 386] width 35 height 28
click at [229, 392] on div "Select" at bounding box center [231, 393] width 17 height 6
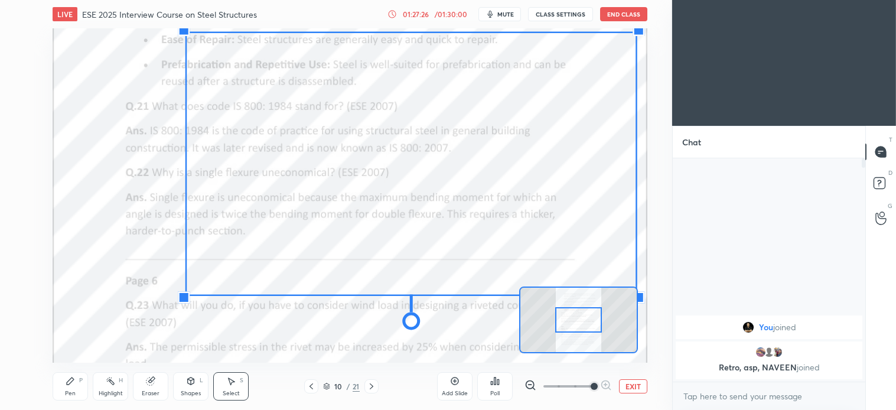
click at [154, 380] on icon at bounding box center [152, 380] width 6 height 6
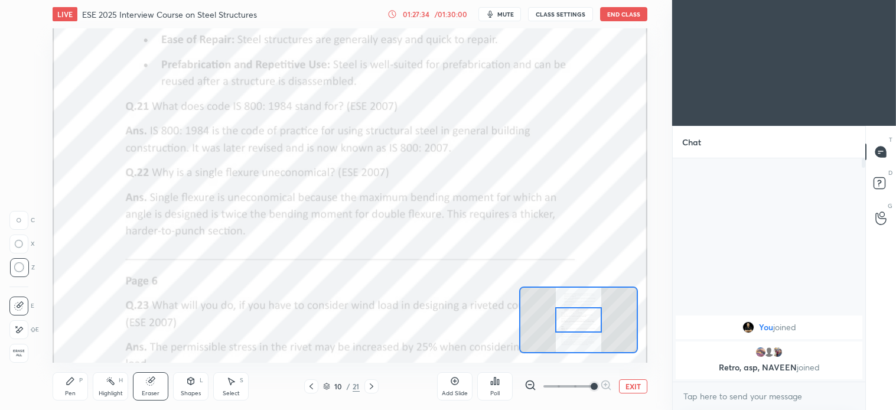
click at [311, 393] on div "Pen P Highlight H Eraser Shapes L Select S 10 / 21 Add Slide Poll EXIT" at bounding box center [350, 386] width 595 height 47
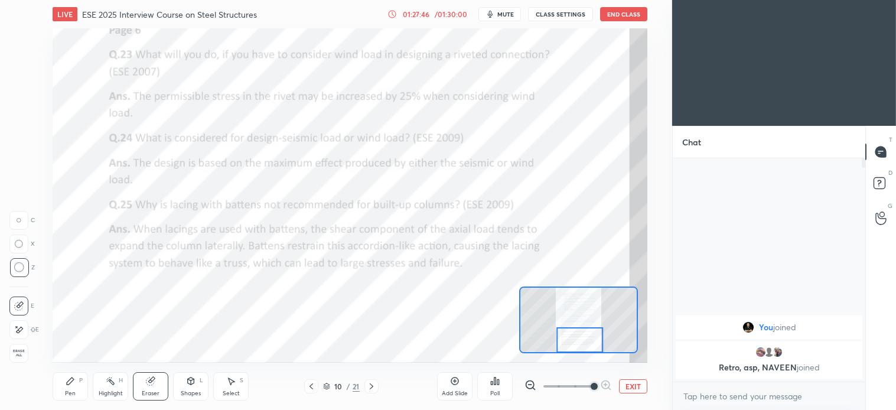
click at [78, 390] on div "Pen P" at bounding box center [70, 386] width 35 height 28
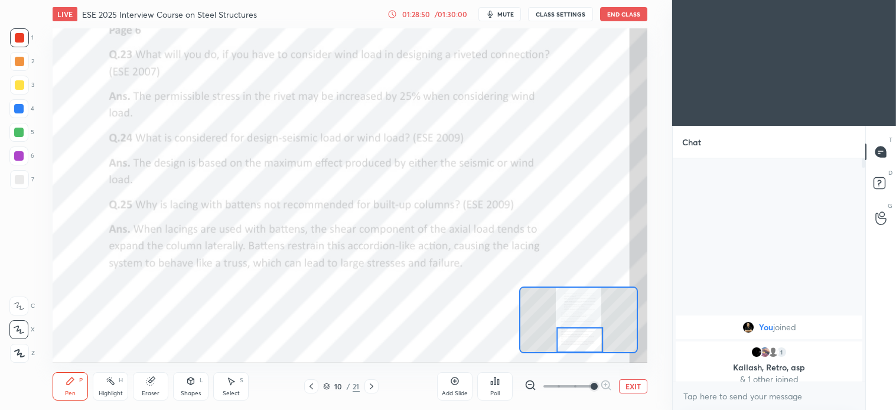
click at [148, 383] on icon at bounding box center [151, 381] width 8 height 8
click at [71, 384] on icon at bounding box center [70, 380] width 9 height 9
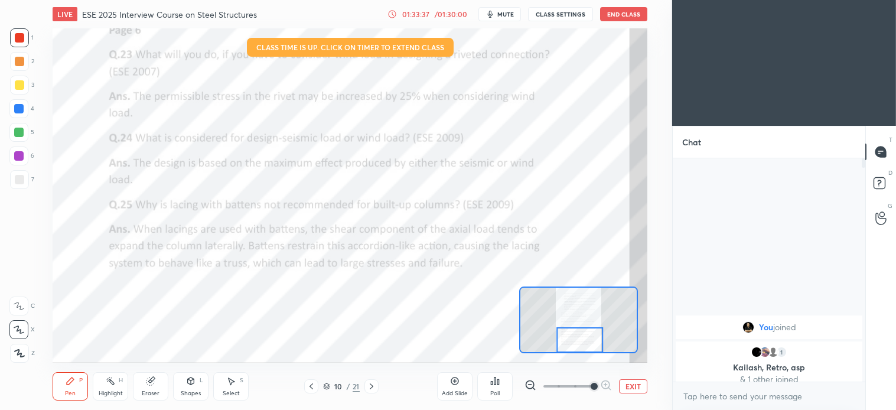
click at [622, 12] on button "End Class" at bounding box center [623, 14] width 47 height 14
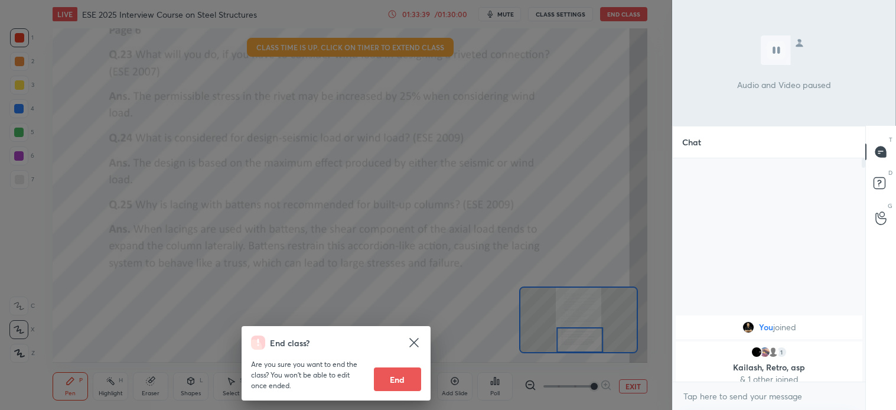
click at [405, 386] on button "End" at bounding box center [397, 379] width 47 height 24
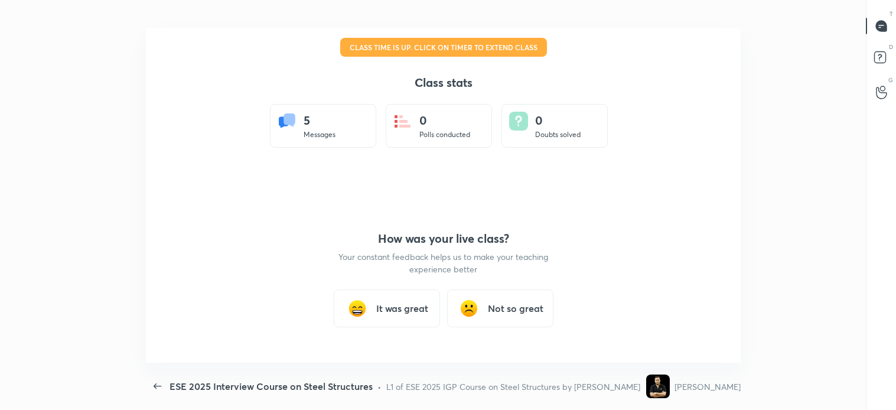
scroll to position [58741, 58188]
click at [392, 308] on h3 "It was great" at bounding box center [402, 308] width 52 height 14
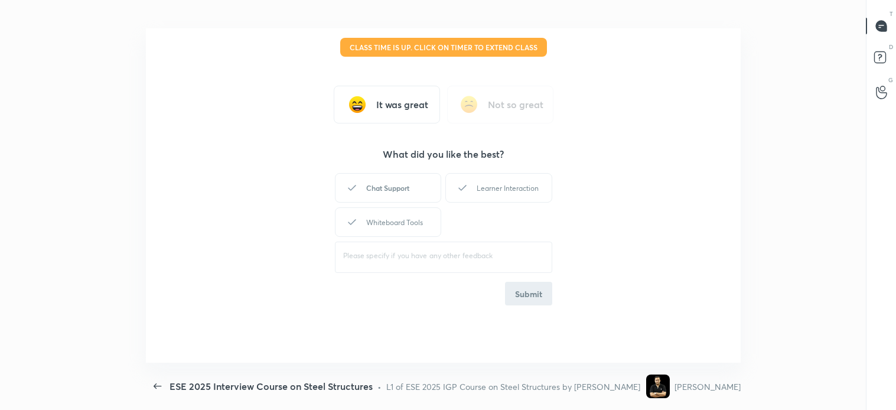
click at [409, 178] on div "Chat Support" at bounding box center [388, 188] width 106 height 30
click at [497, 174] on div "Learner Interaction" at bounding box center [498, 188] width 106 height 30
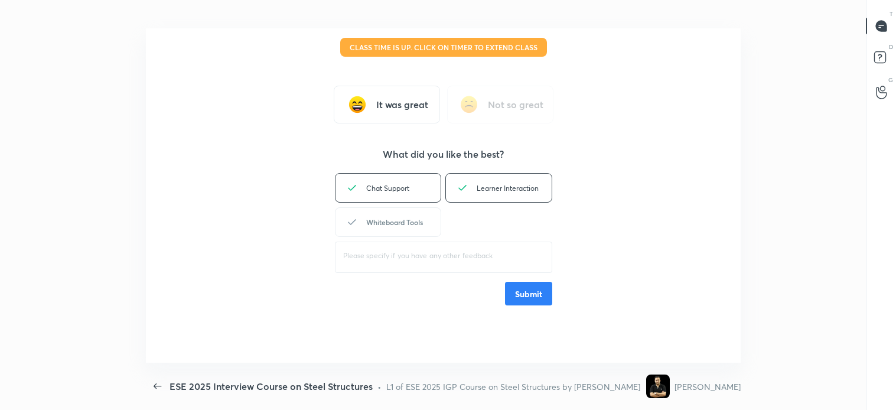
click at [416, 223] on div "Whiteboard Tools" at bounding box center [388, 222] width 106 height 30
click at [526, 293] on button "Submit" at bounding box center [528, 294] width 47 height 24
